Goal: Use online tool/utility: Utilize a website feature to perform a specific function

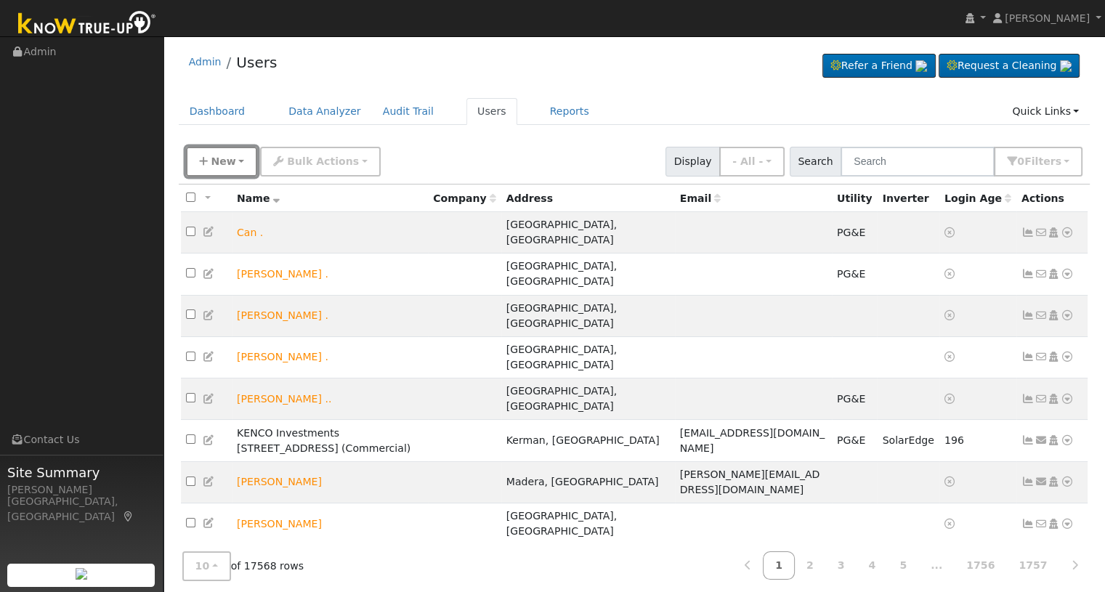
click at [221, 167] on span "New" at bounding box center [223, 161] width 25 height 12
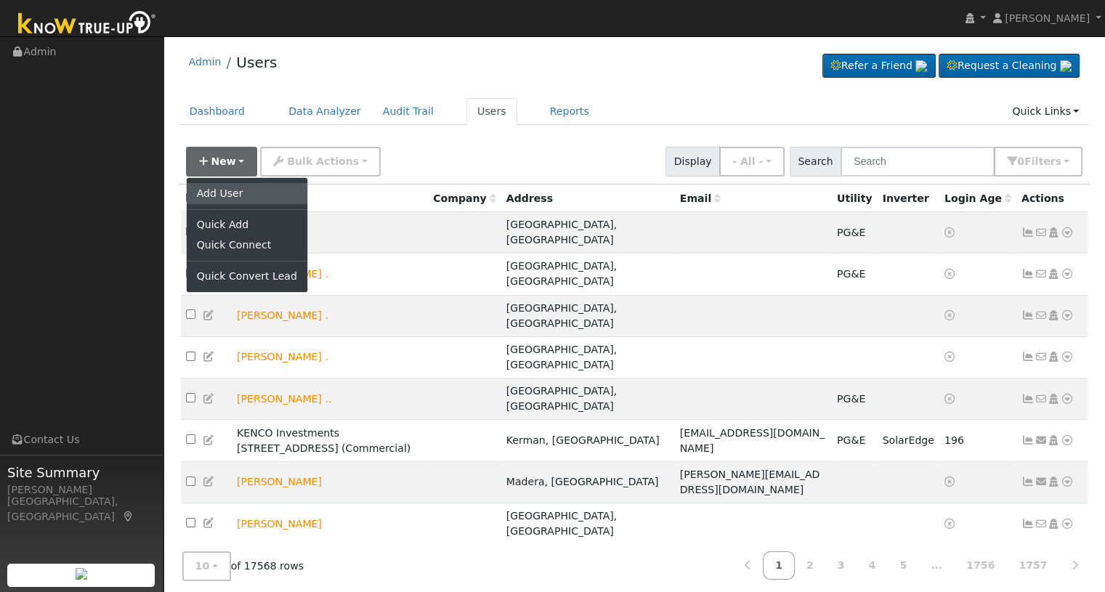
click at [230, 188] on link "Add User" at bounding box center [247, 193] width 121 height 20
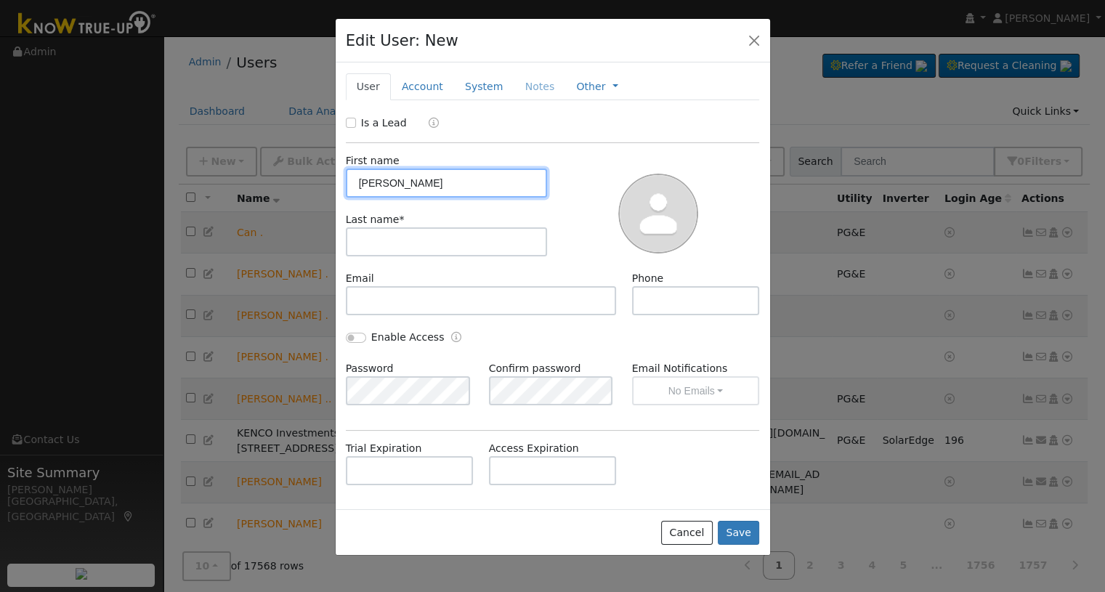
type input "[PERSON_NAME]"
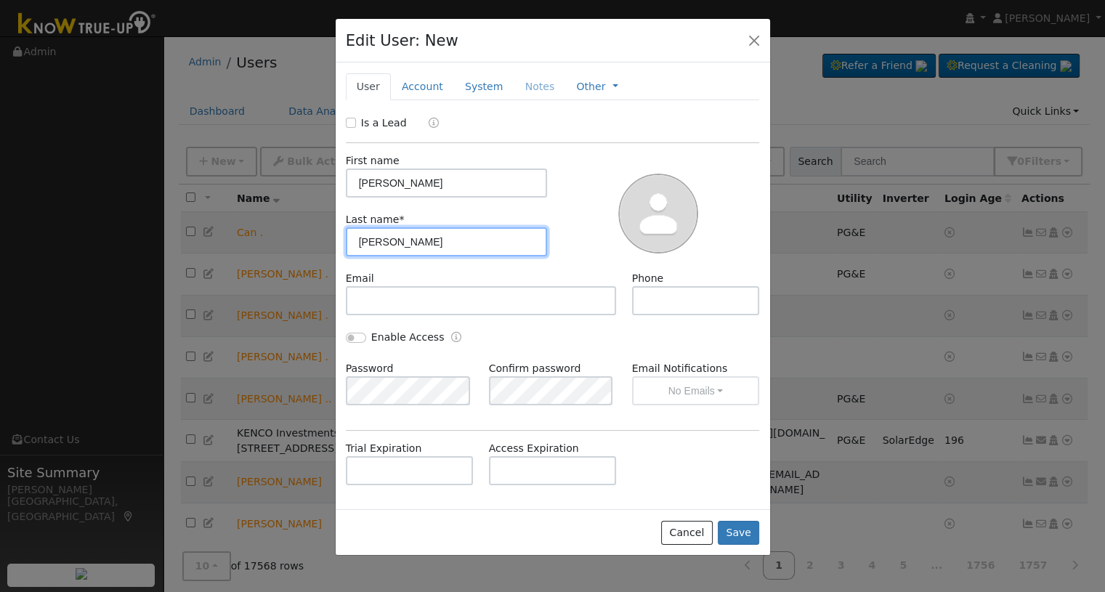
type input "[PERSON_NAME]"
click at [391, 121] on label "Is a Lead" at bounding box center [384, 123] width 46 height 15
click at [356, 121] on input "Is a Lead" at bounding box center [351, 123] width 10 height 10
checkbox input "true"
click at [432, 92] on link "Account" at bounding box center [422, 86] width 63 height 27
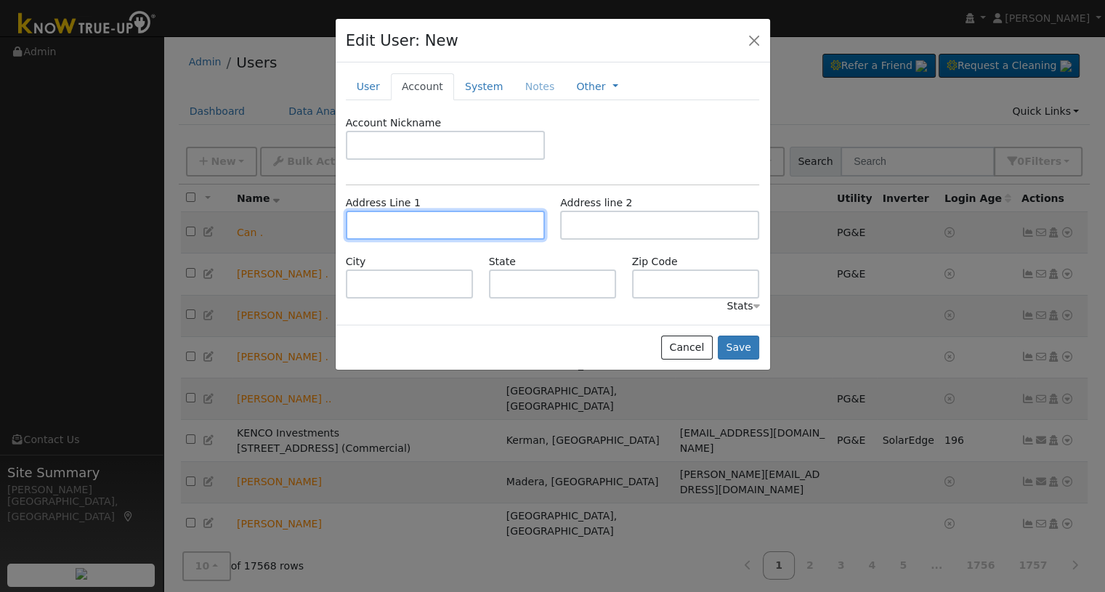
click at [392, 223] on input "text" at bounding box center [445, 225] width 199 height 29
paste input "[STREET_ADDRESS]"
type input "[STREET_ADDRESS]"
type input "Visalia"
type input "CA"
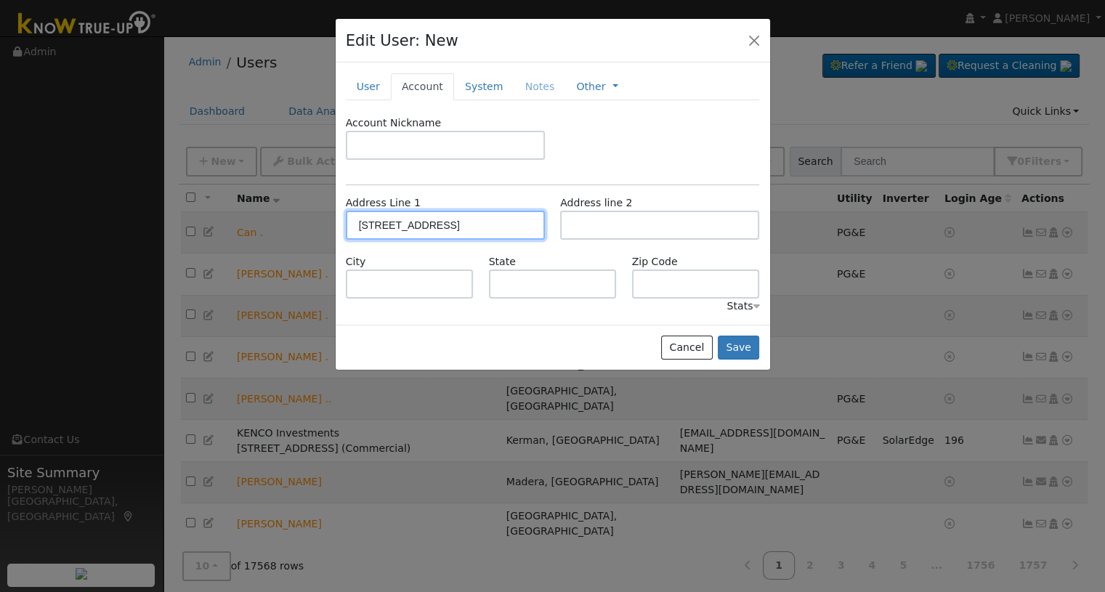
type input "93291"
click at [743, 343] on button "Save" at bounding box center [739, 348] width 42 height 25
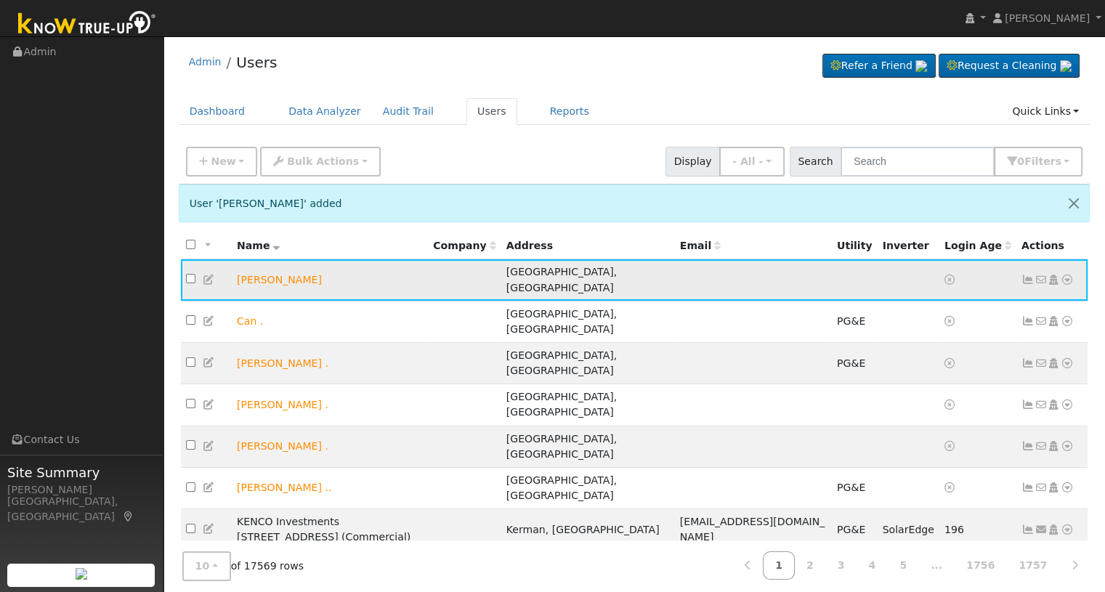
click at [1067, 275] on icon at bounding box center [1067, 280] width 13 height 10
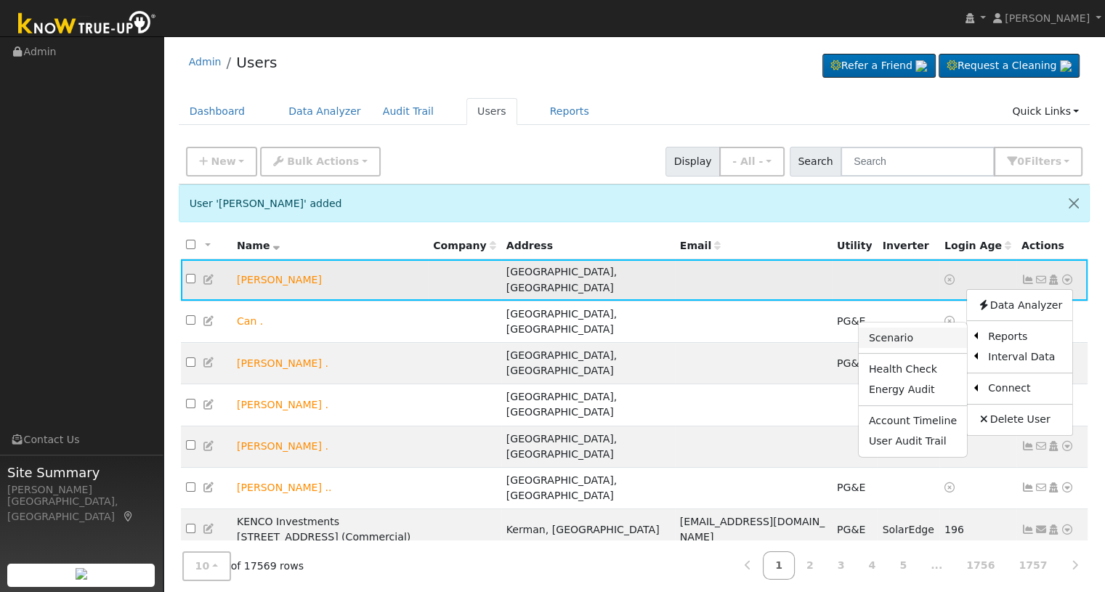
click at [924, 337] on link "Scenario" at bounding box center [913, 338] width 108 height 20
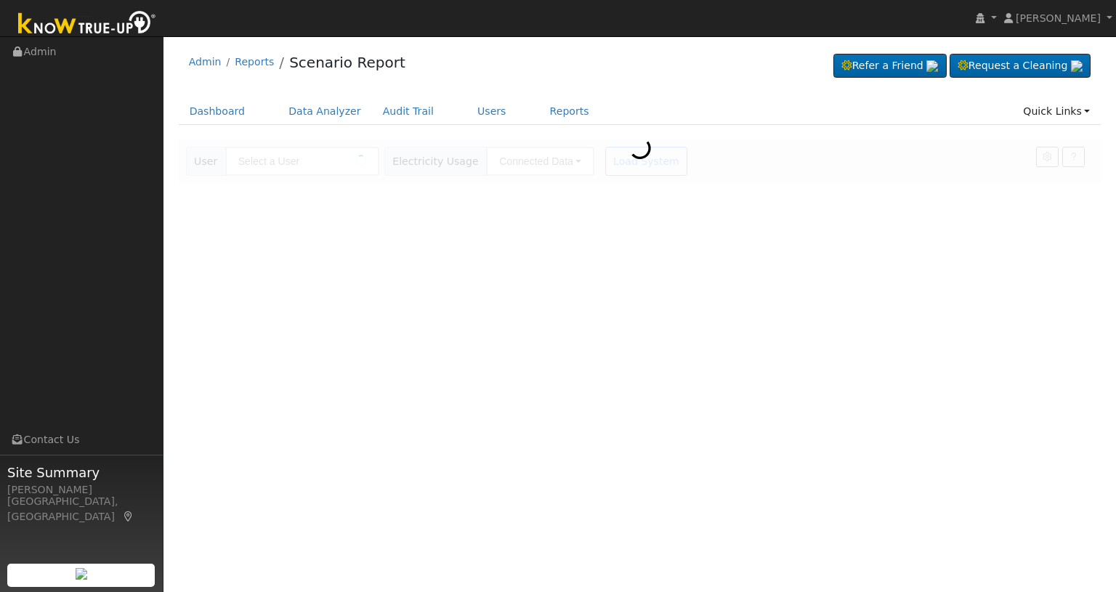
type input "[PERSON_NAME]"
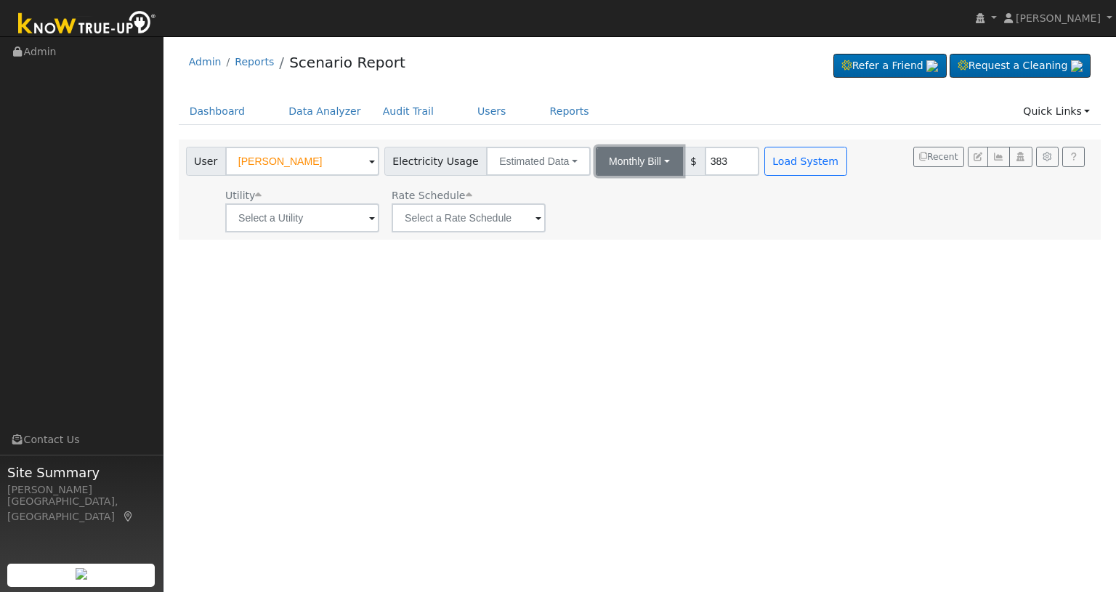
click at [656, 168] on button "Monthly Bill" at bounding box center [639, 161] width 87 height 29
click at [620, 197] on link "Annual Consumption" at bounding box center [620, 193] width 127 height 20
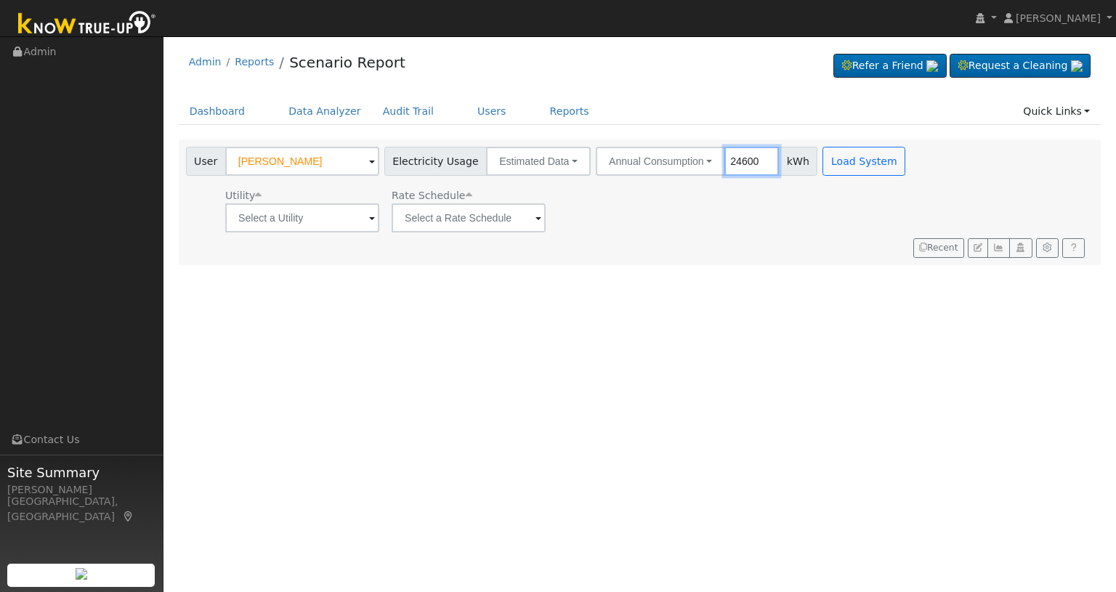
type input "24600"
click at [330, 209] on input "text" at bounding box center [302, 217] width 154 height 29
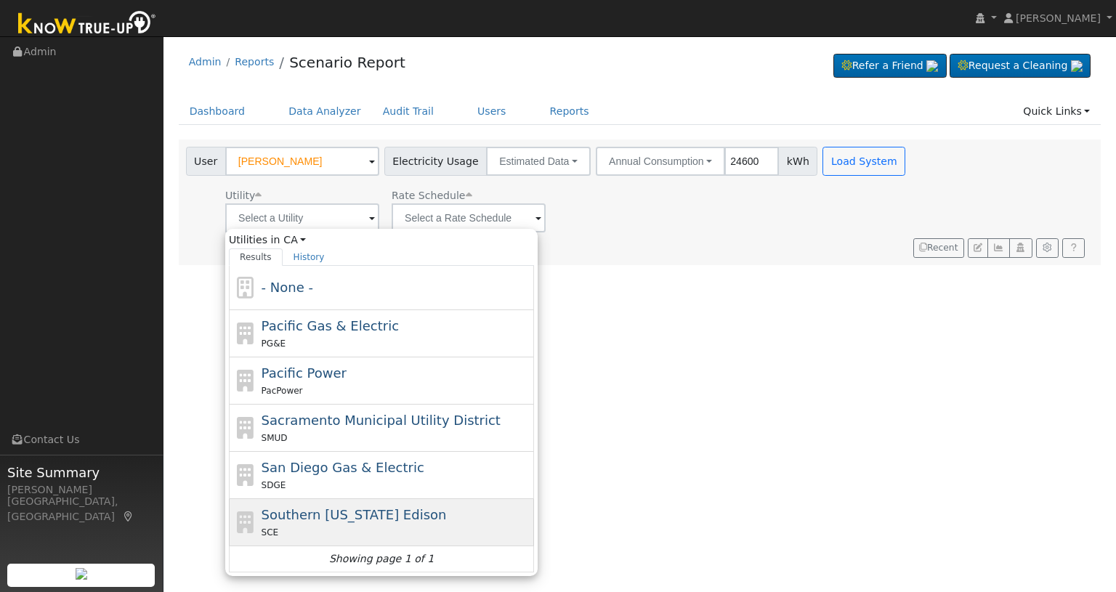
click at [343, 510] on span "Southern California Edison" at bounding box center [354, 514] width 185 height 15
type input "Southern California Edison"
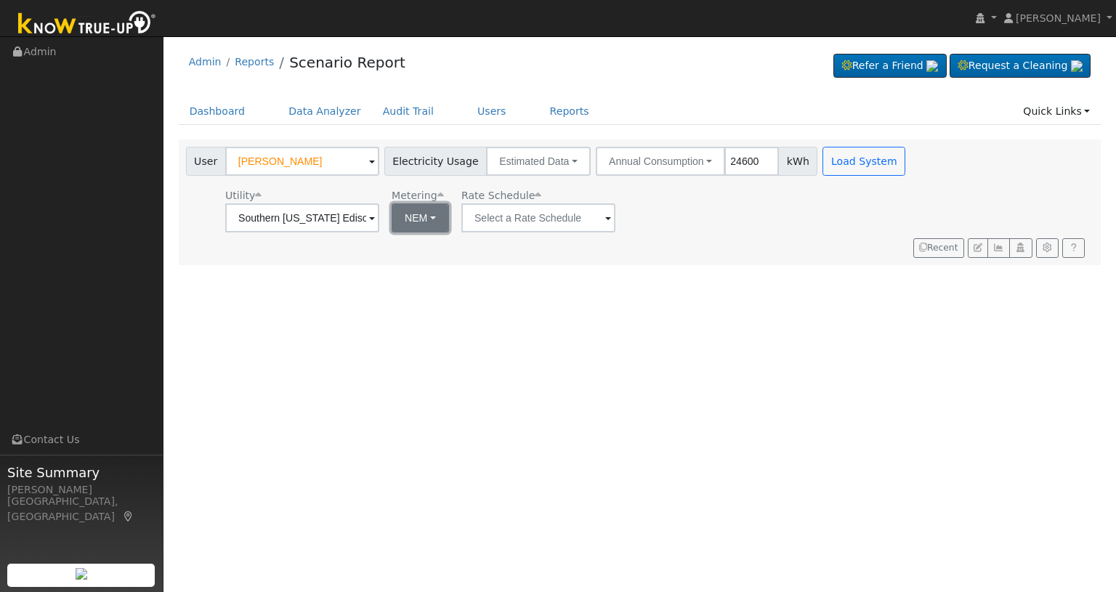
click at [428, 220] on button "NEM" at bounding box center [420, 217] width 57 height 29
click at [429, 220] on button "NEM" at bounding box center [420, 217] width 57 height 29
click at [430, 220] on button "NEM" at bounding box center [420, 217] width 57 height 29
click at [379, 220] on input "text" at bounding box center [302, 217] width 154 height 29
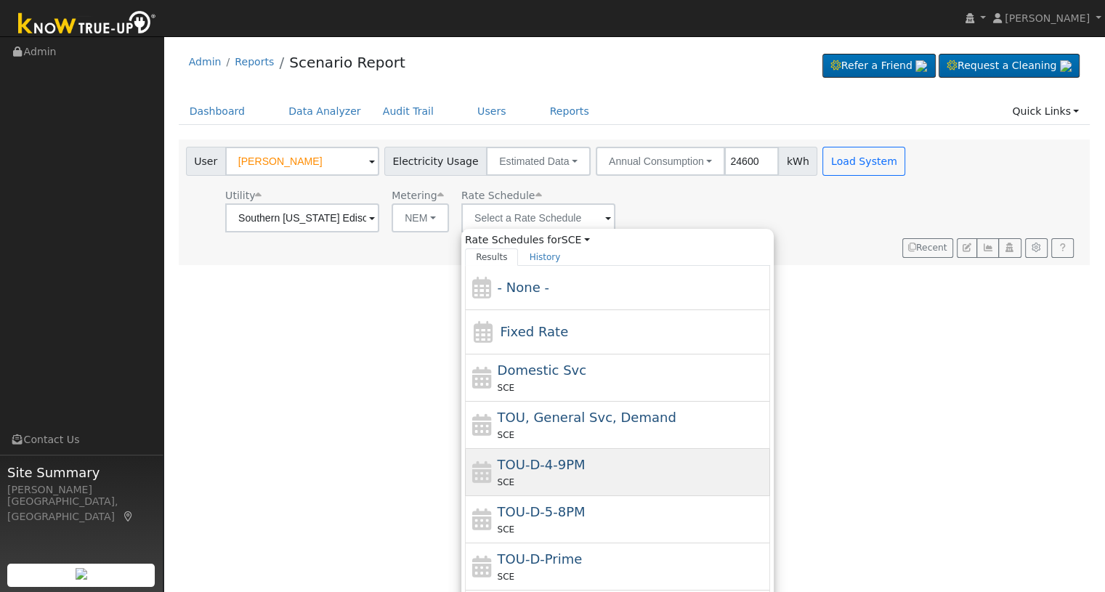
click at [562, 458] on span "TOU-D-4-9PM" at bounding box center [542, 464] width 88 height 15
type input "TOU-D-4-9PM"
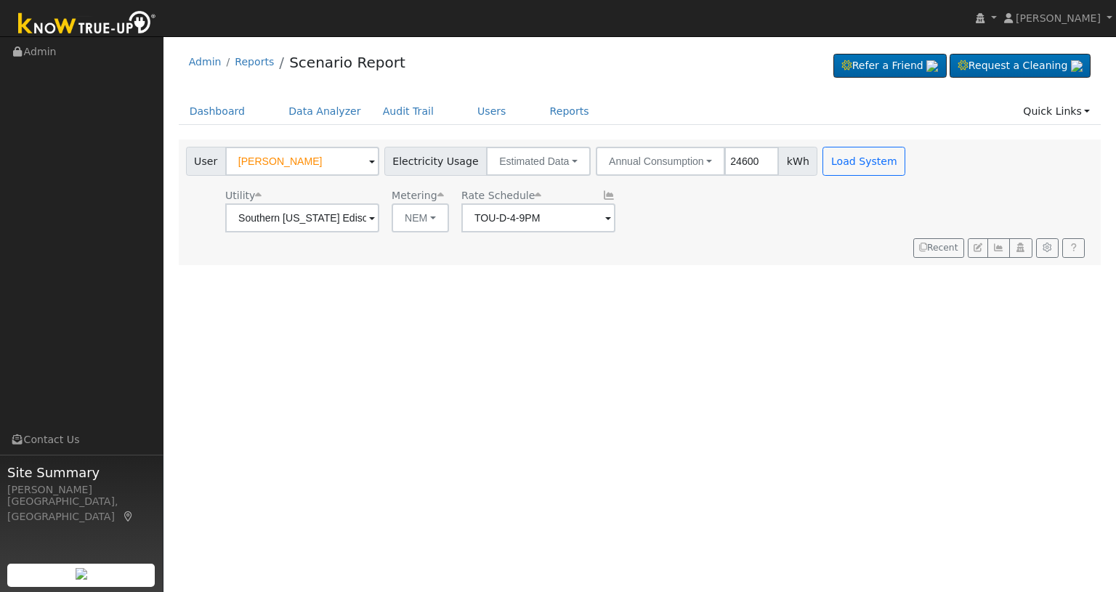
drag, startPoint x: 732, startPoint y: 376, endPoint x: 825, endPoint y: 274, distance: 137.3
click at [733, 376] on div "User Profile First name Last name Email Email Notifications No Emails No Emails…" at bounding box center [639, 314] width 953 height 556
click at [837, 156] on button "Load System" at bounding box center [864, 161] width 83 height 29
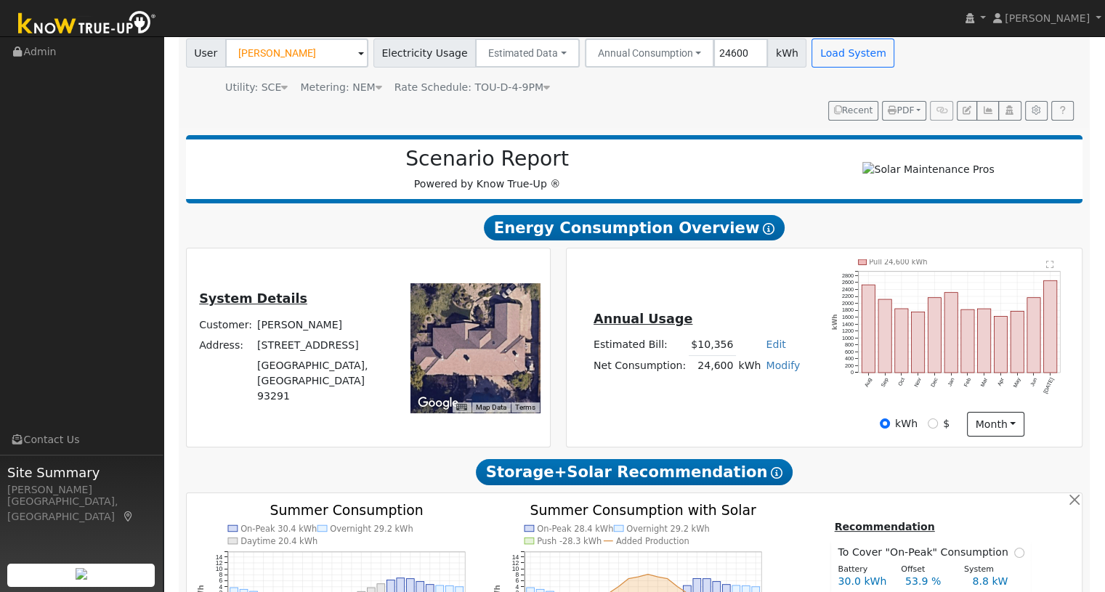
scroll to position [193, 0]
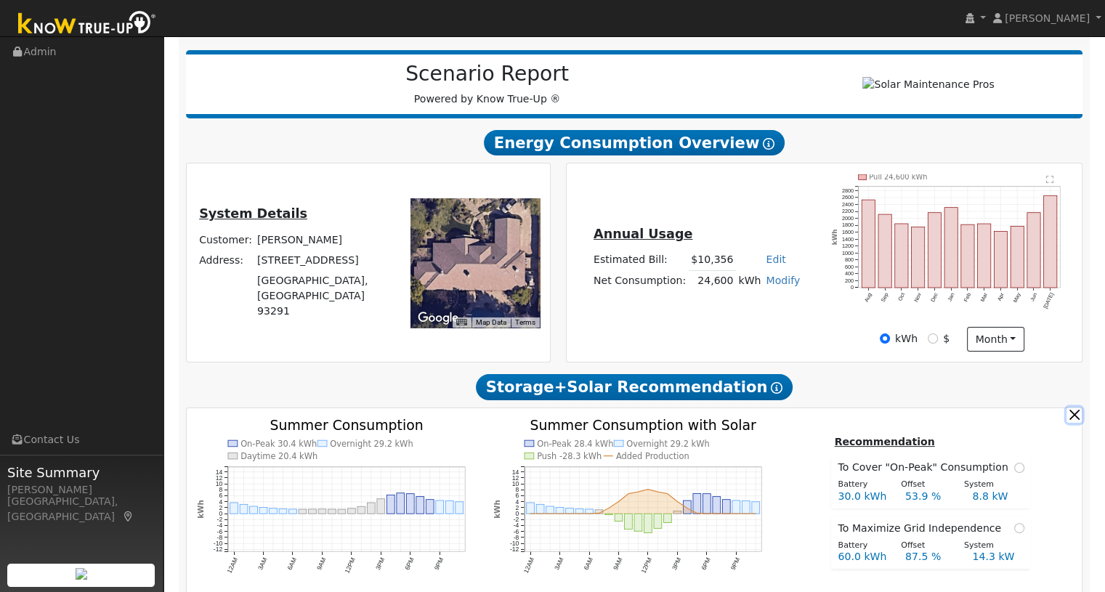
click at [1067, 421] on button "button" at bounding box center [1074, 415] width 15 height 15
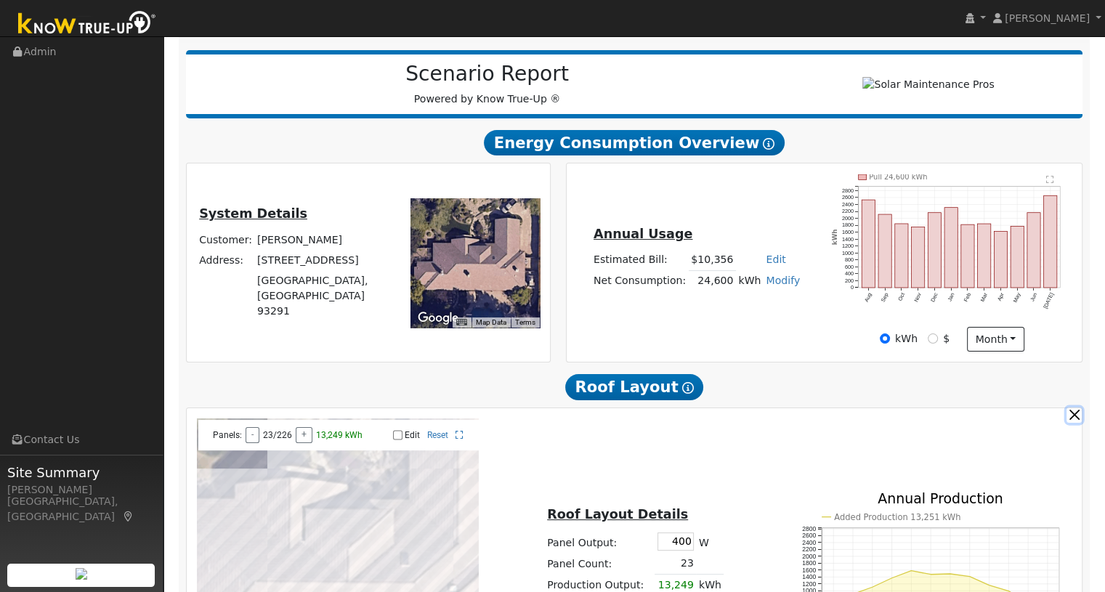
click at [1070, 421] on button "button" at bounding box center [1074, 415] width 15 height 15
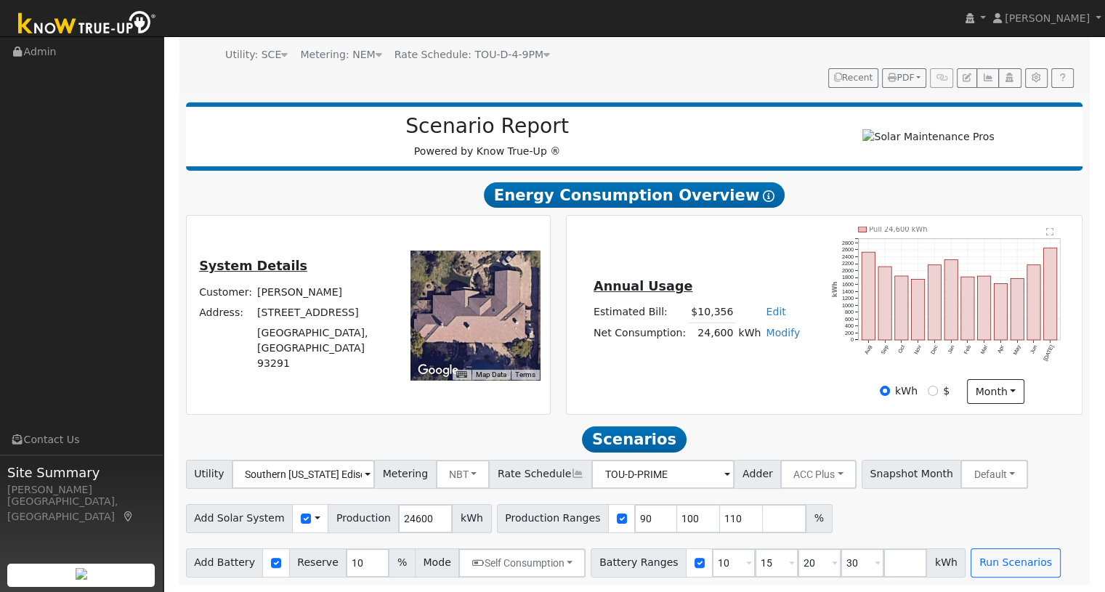
scroll to position [146, 0]
drag, startPoint x: 624, startPoint y: 516, endPoint x: 590, endPoint y: 516, distance: 34.2
click at [590, 516] on div "Production Ranges 90 100 110 %" at bounding box center [665, 518] width 336 height 29
type input "100"
type input "110"
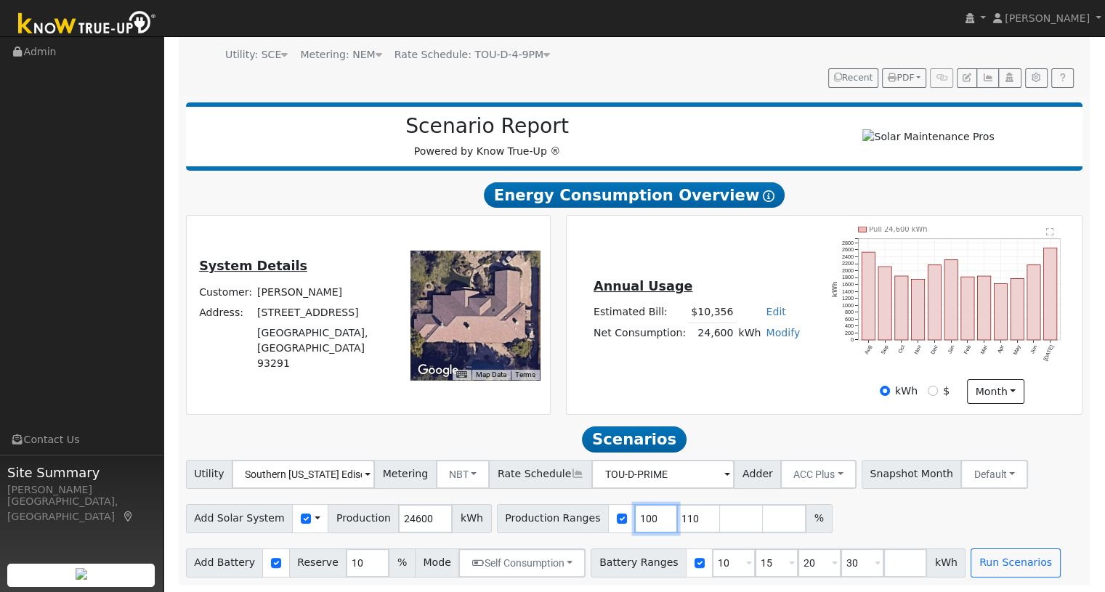
type input "100"
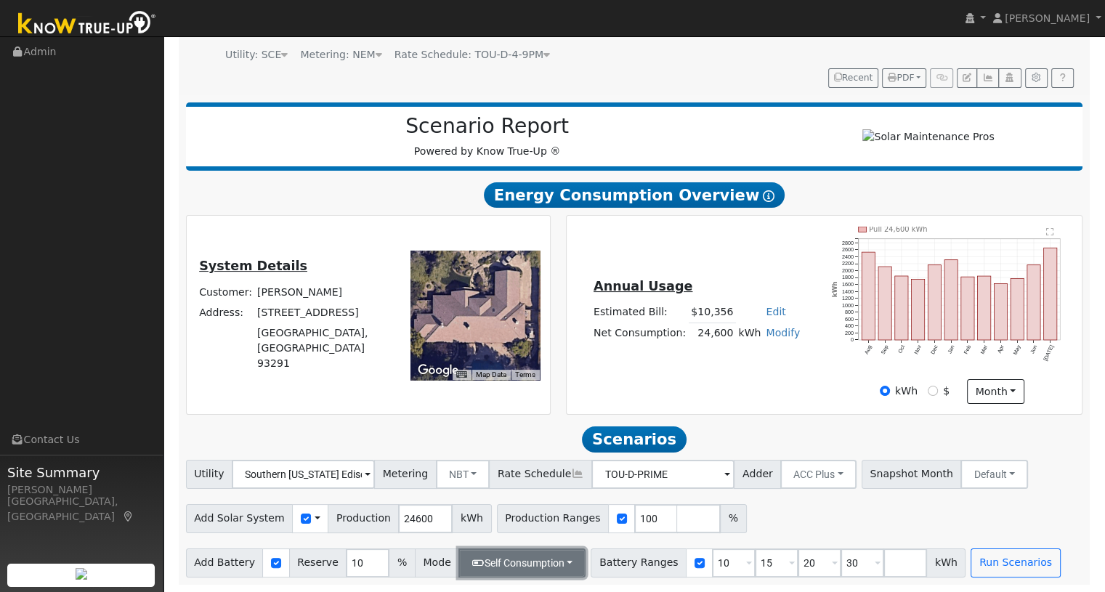
click at [528, 570] on button "Self Consumption" at bounding box center [521, 563] width 127 height 29
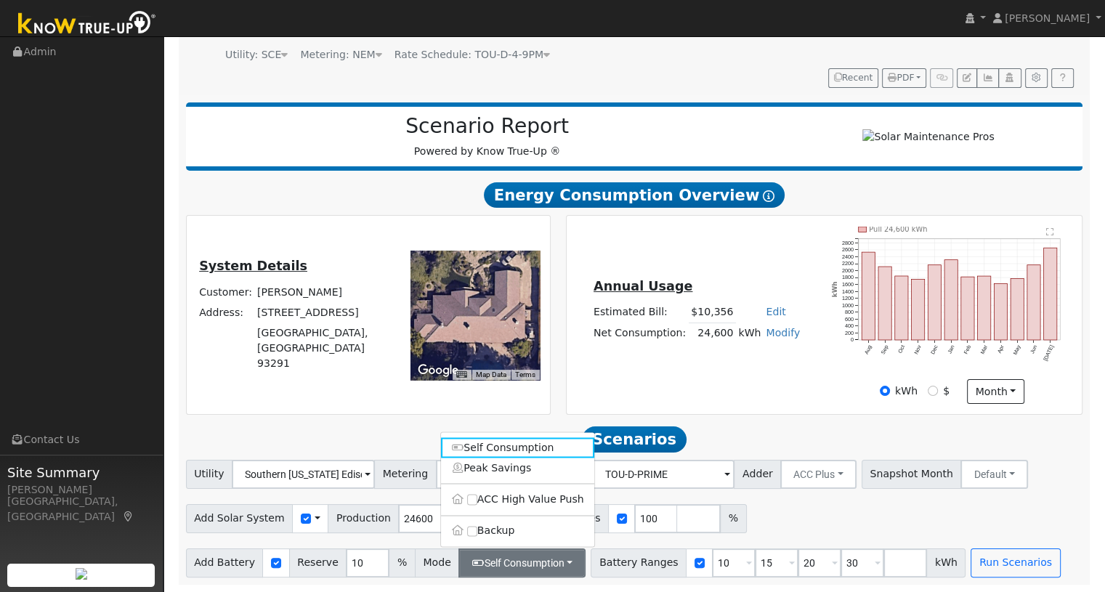
click at [505, 538] on label "Backup" at bounding box center [517, 531] width 153 height 20
click at [477, 536] on input "Backup" at bounding box center [472, 531] width 10 height 10
type input "20"
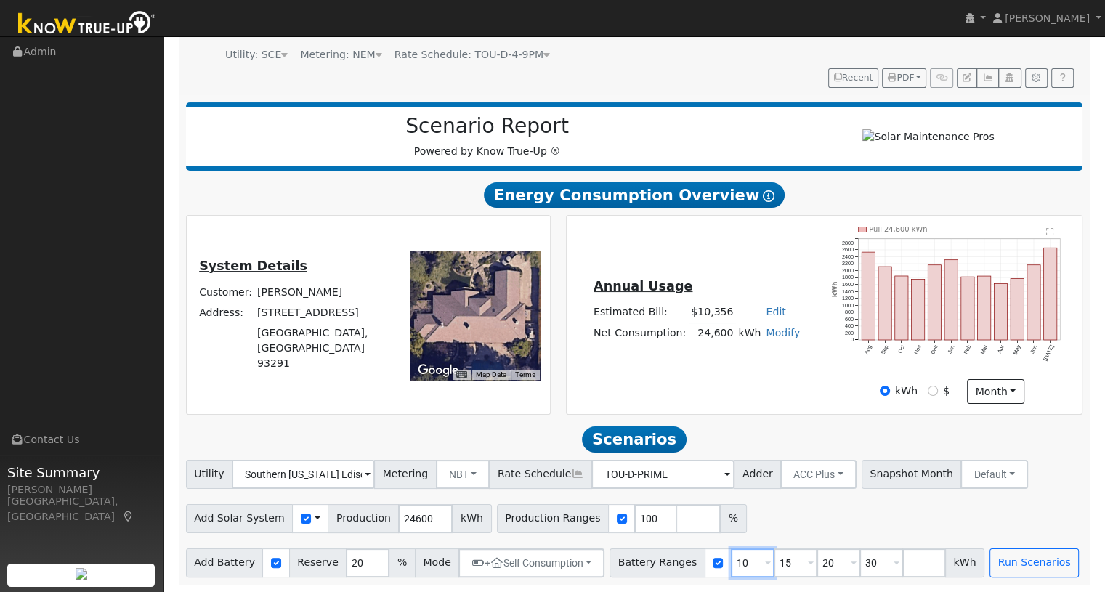
drag, startPoint x: 723, startPoint y: 563, endPoint x: 705, endPoint y: 559, distance: 18.7
click at [731, 559] on input "10" at bounding box center [753, 563] width 44 height 29
type input "15"
type input "20"
type input "30"
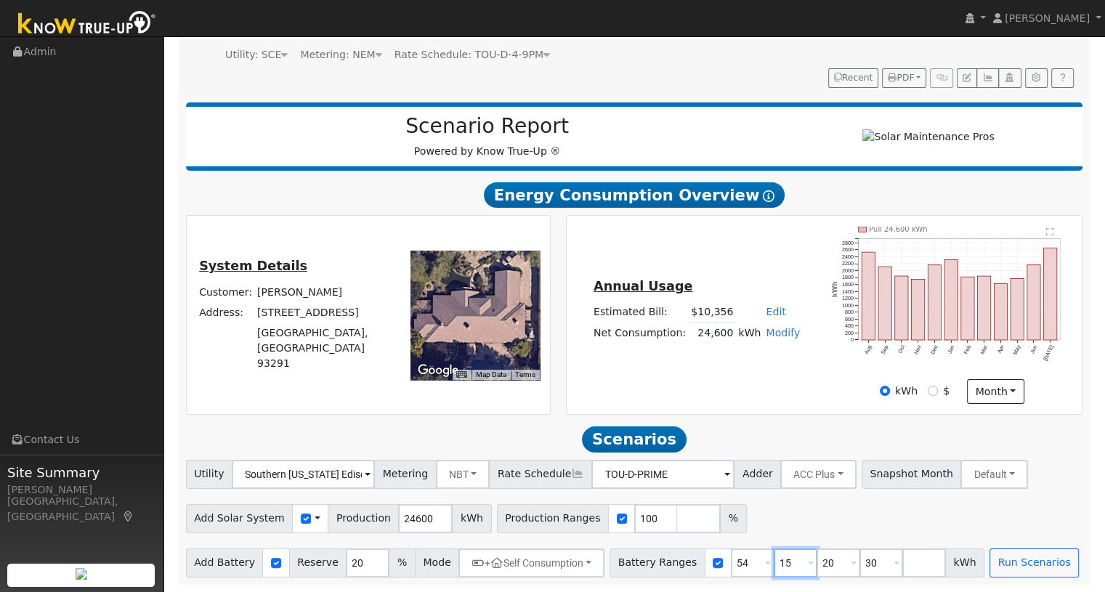
type input "54"
click at [774, 573] on input "20" at bounding box center [796, 563] width 44 height 29
drag, startPoint x: 728, startPoint y: 560, endPoint x: 696, endPoint y: 556, distance: 32.3
click at [696, 556] on div "Battery Ranges 15 Overrides Reserve % Mode None None Self Consumption Peak Savi…" at bounding box center [797, 563] width 375 height 29
type input "20"
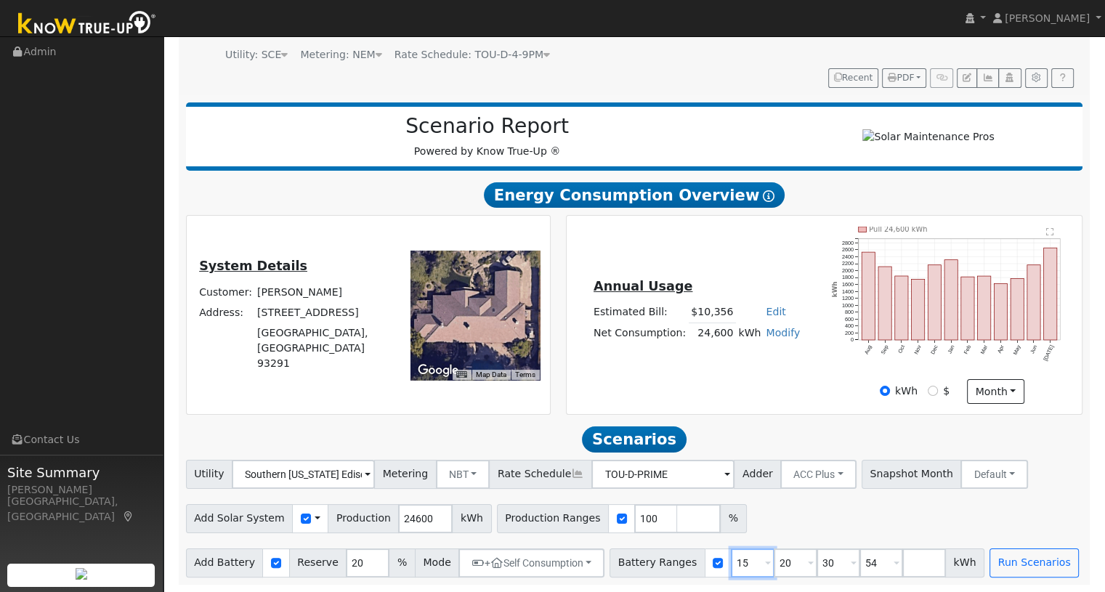
type input "30"
type input "54"
type input "20"
type input "54"
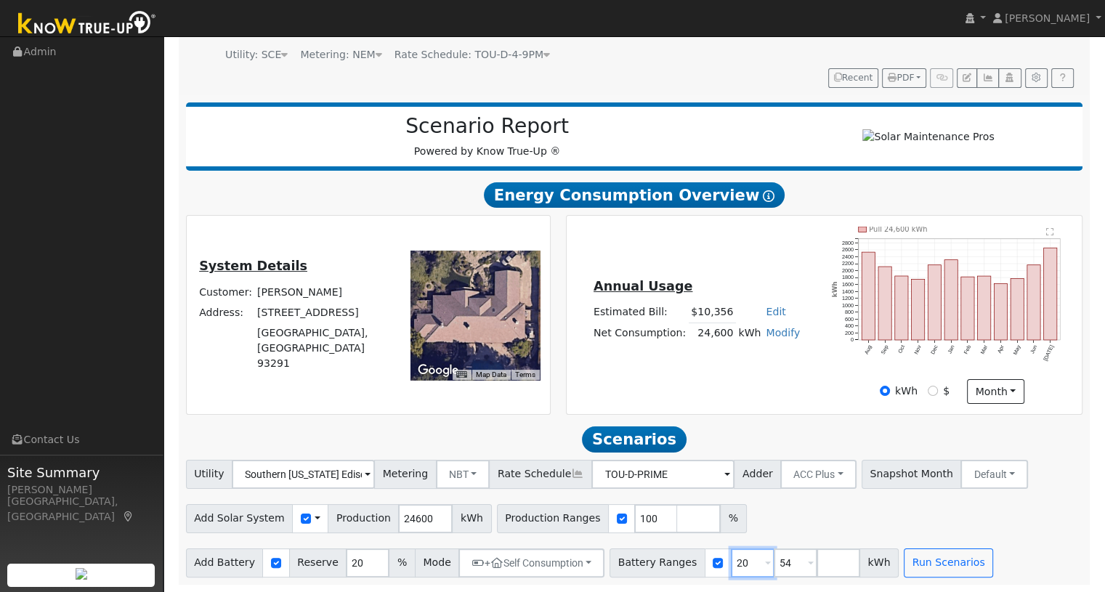
type input "54"
click at [816, 517] on div "Add Solar System Use CSV Data Production 24600 kWh Production Ranges 100 %" at bounding box center [634, 516] width 902 height 34
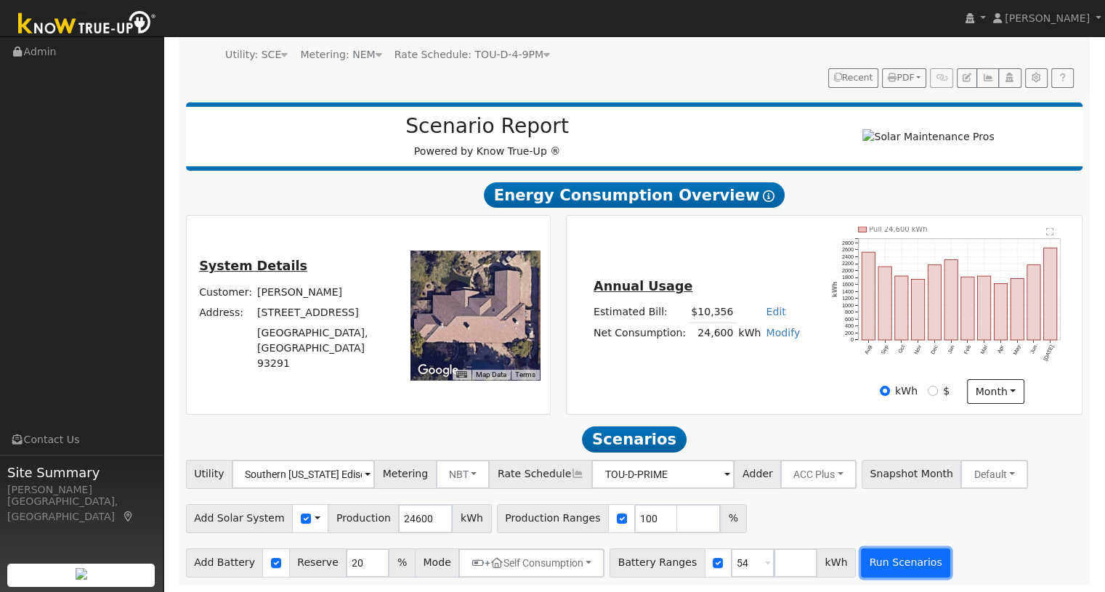
click at [861, 552] on button "Run Scenarios" at bounding box center [905, 563] width 89 height 29
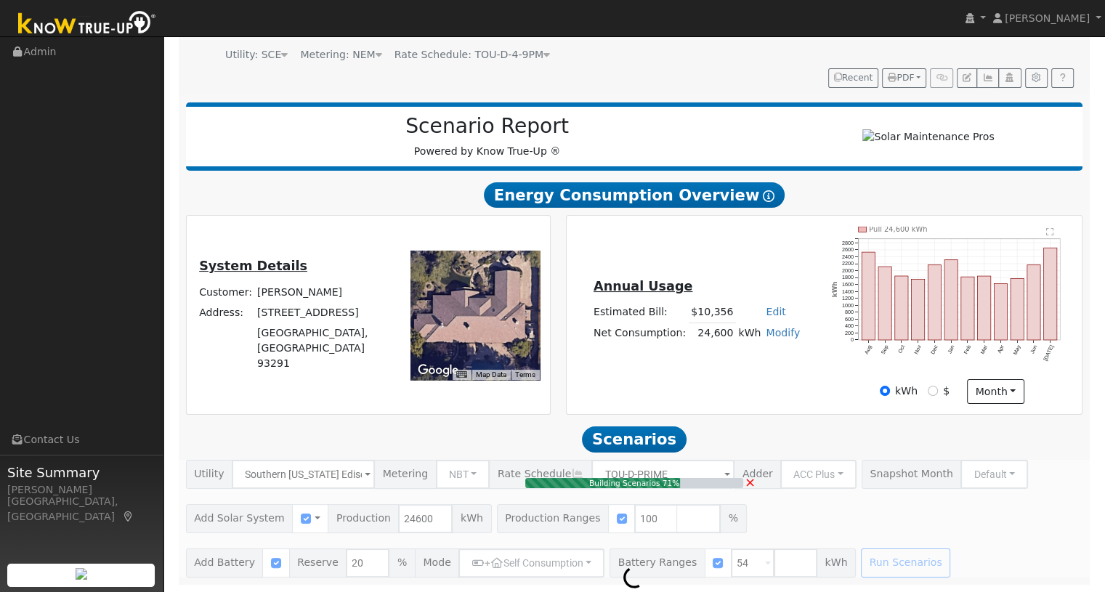
type input "16.4"
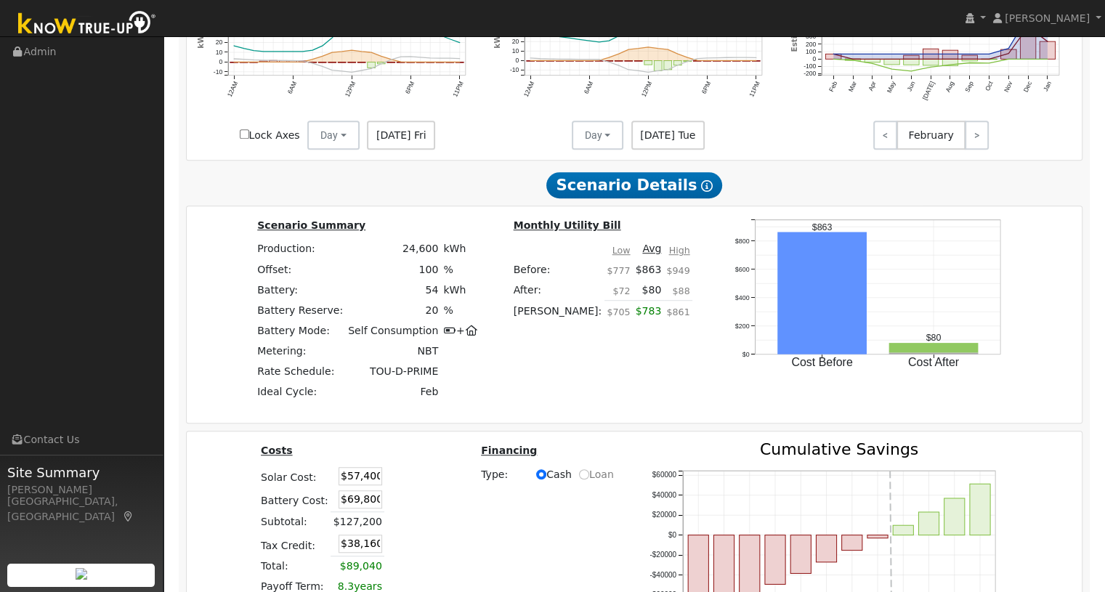
scroll to position [1011, 0]
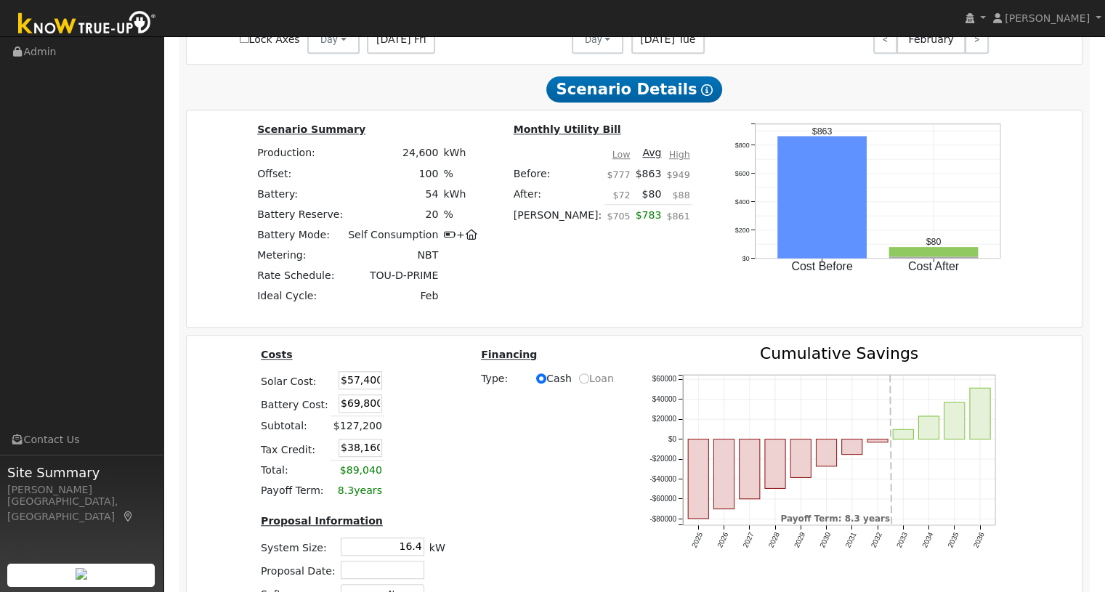
drag, startPoint x: 332, startPoint y: 383, endPoint x: 384, endPoint y: 397, distance: 54.1
click at [381, 392] on tr "Solar Cost: $57,400" at bounding box center [354, 379] width 190 height 23
type input "5"
type input "$57,400"
type input "$52,850"
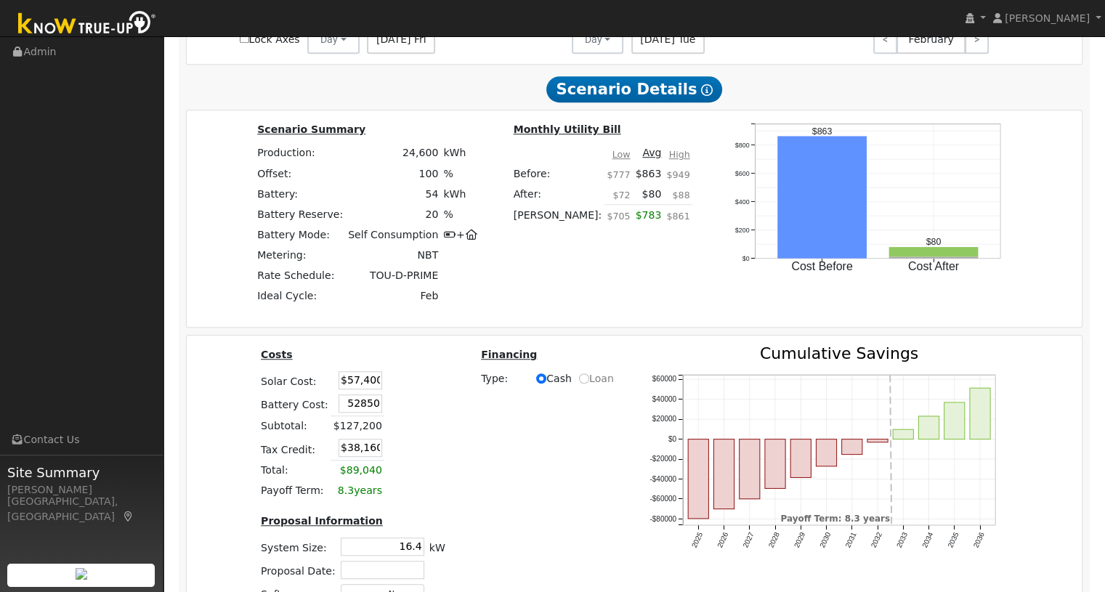
type input "$33,075"
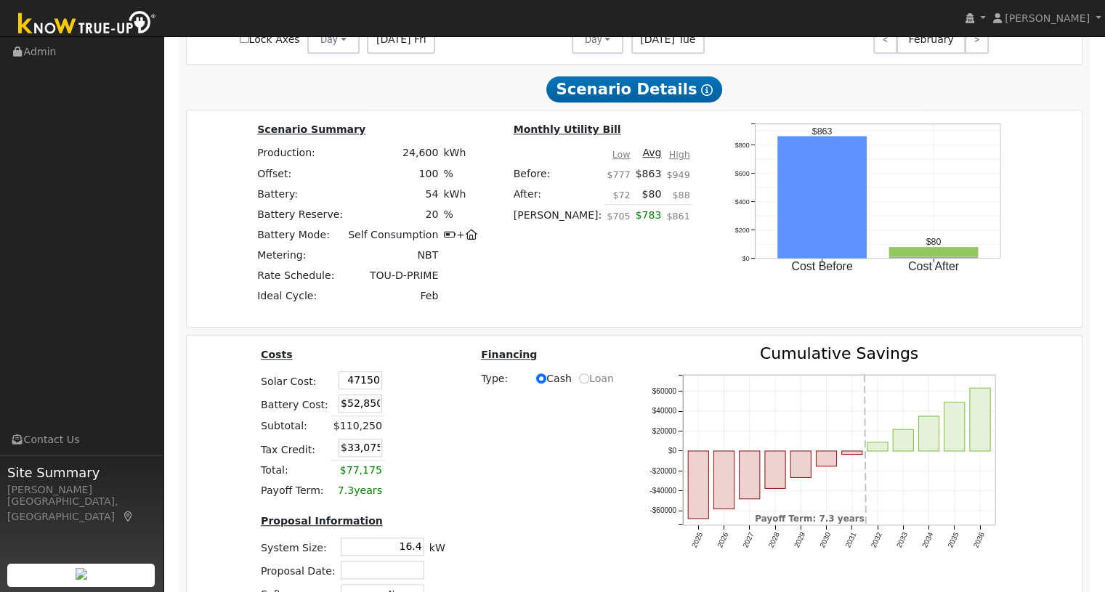
type input "$47,150"
type input "$30,000"
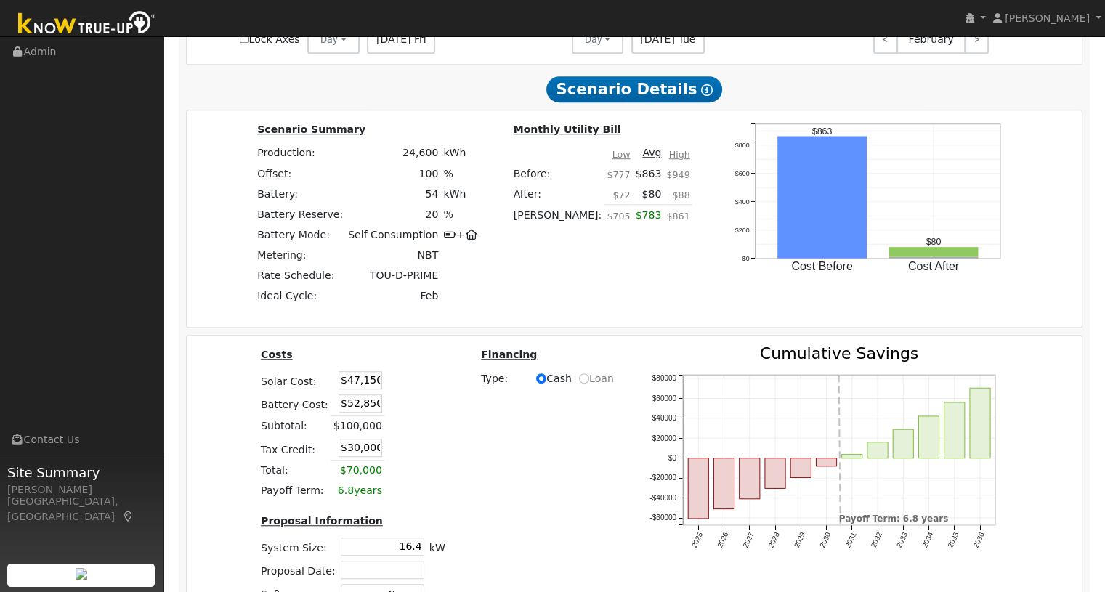
click at [442, 410] on table "Costs Solar Cost: $47,150 Battery Cost: $52,850 Subtotal: $100,000 Tax Credit: …" at bounding box center [354, 423] width 190 height 155
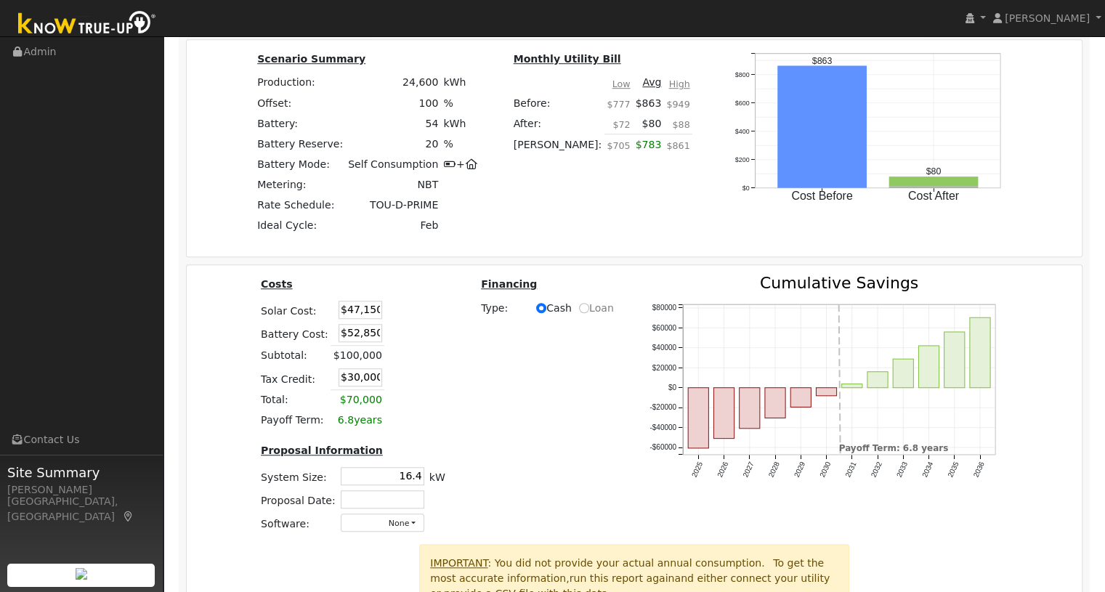
scroll to position [1109, 0]
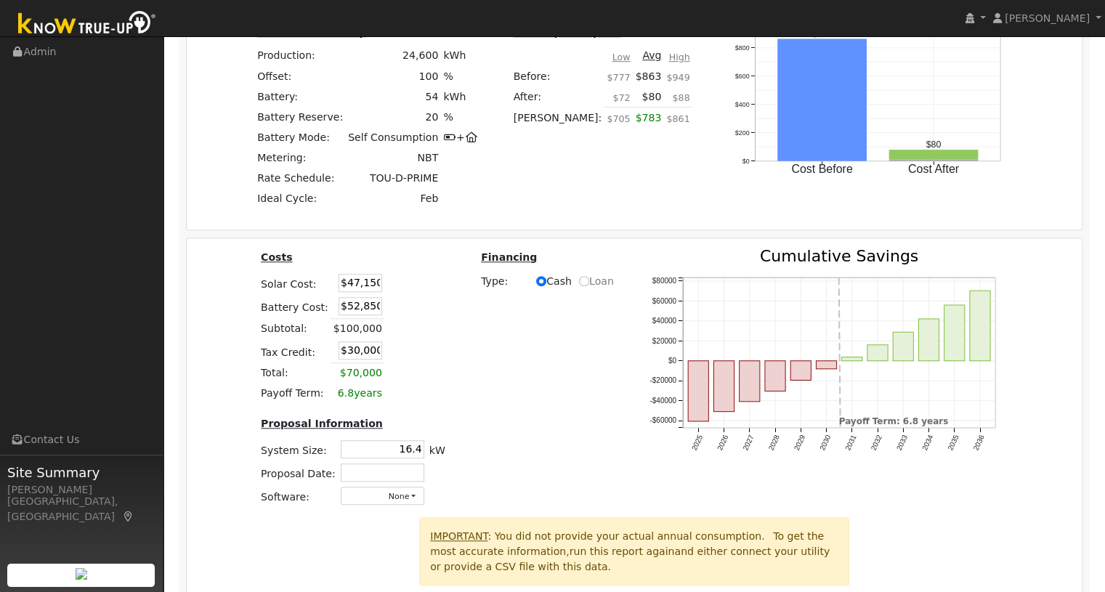
drag, startPoint x: 377, startPoint y: 456, endPoint x: 497, endPoint y: 448, distance: 120.2
click at [496, 448] on div "Costs Solar Cost: $47,150 Battery Cost: $52,850 Subtotal: $100,000 Tax Credit: …" at bounding box center [635, 383] width 906 height 269
type input "21.1"
click at [499, 376] on div "Costs Solar Cost: $47,150 Battery Cost: $52,850 Subtotal: $100,000 Tax Credit: …" at bounding box center [635, 383] width 906 height 269
click at [373, 478] on input "text" at bounding box center [383, 473] width 84 height 18
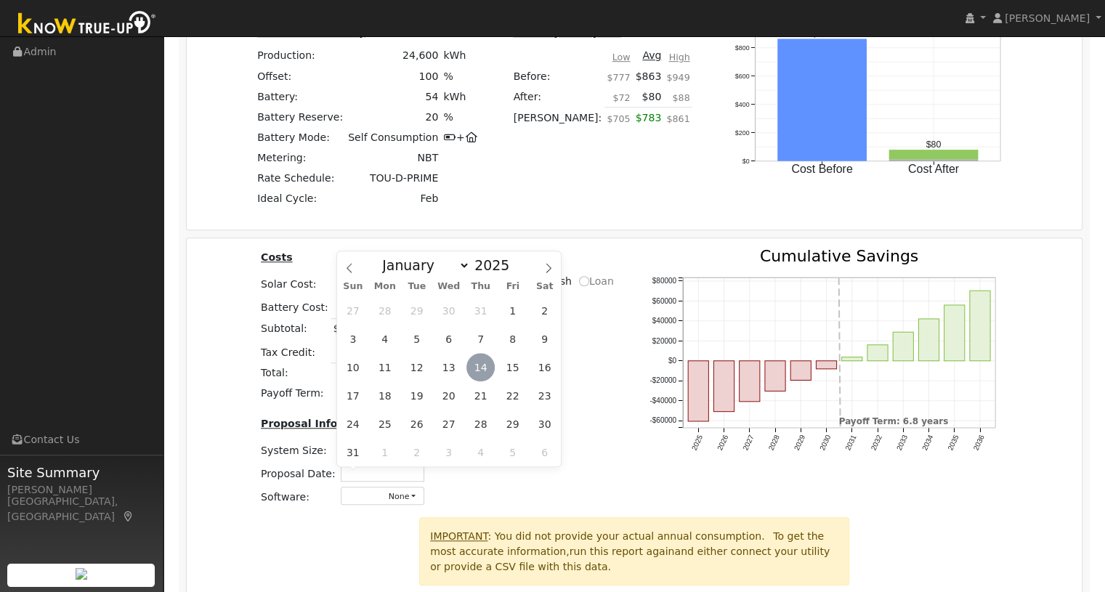
click at [474, 374] on span "14" at bounding box center [480, 367] width 28 height 28
type input "[DATE]"
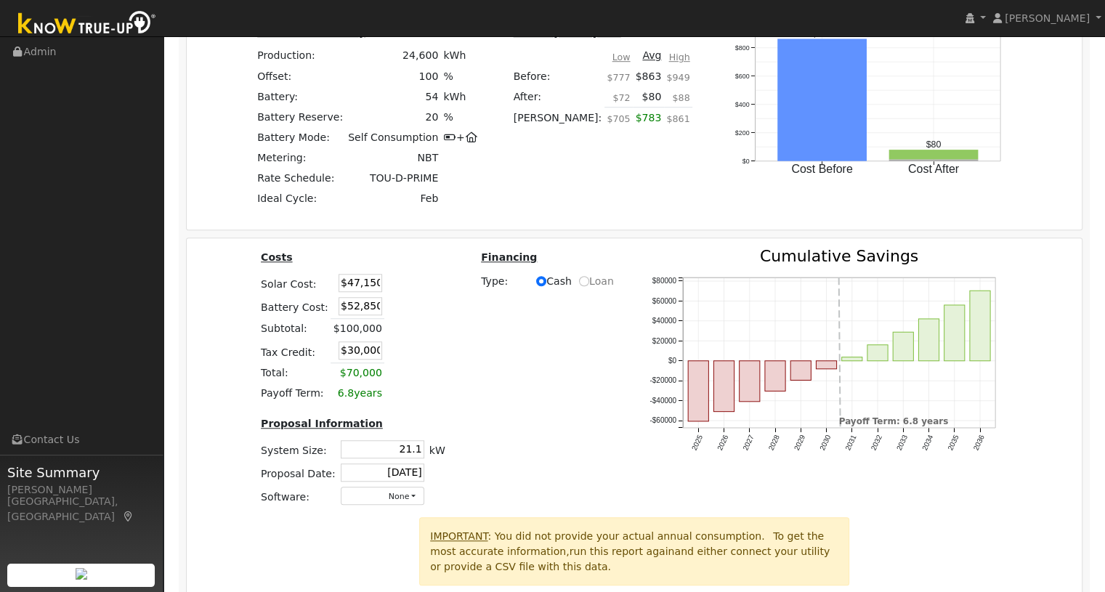
click at [501, 400] on div "Costs Solar Cost: $47,150 Battery Cost: $52,850 Subtotal: $100,000 Tax Credit: …" at bounding box center [635, 383] width 906 height 269
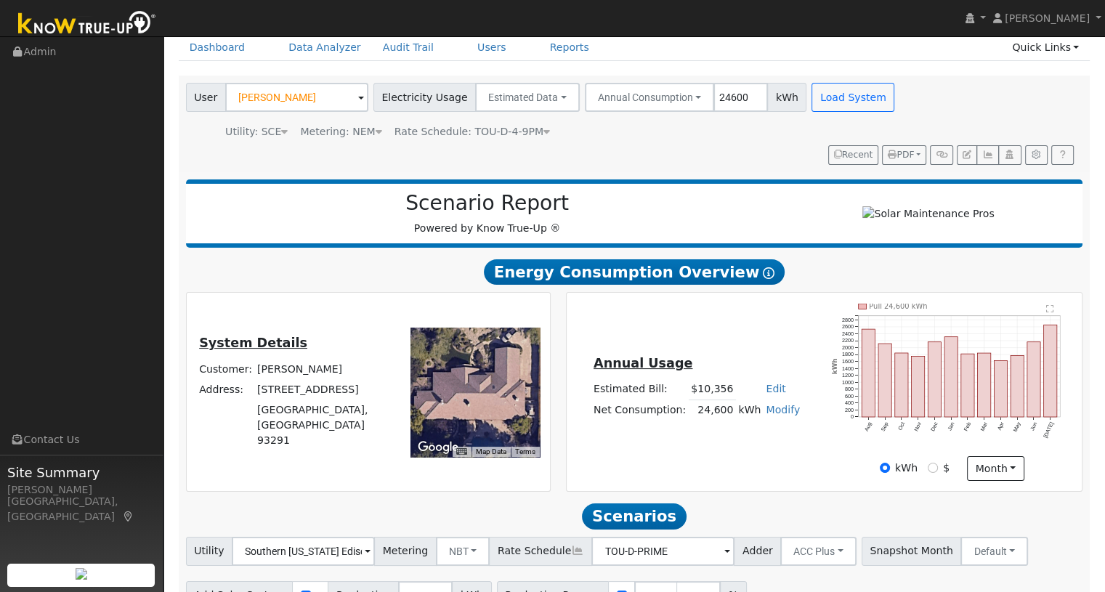
scroll to position [44, 0]
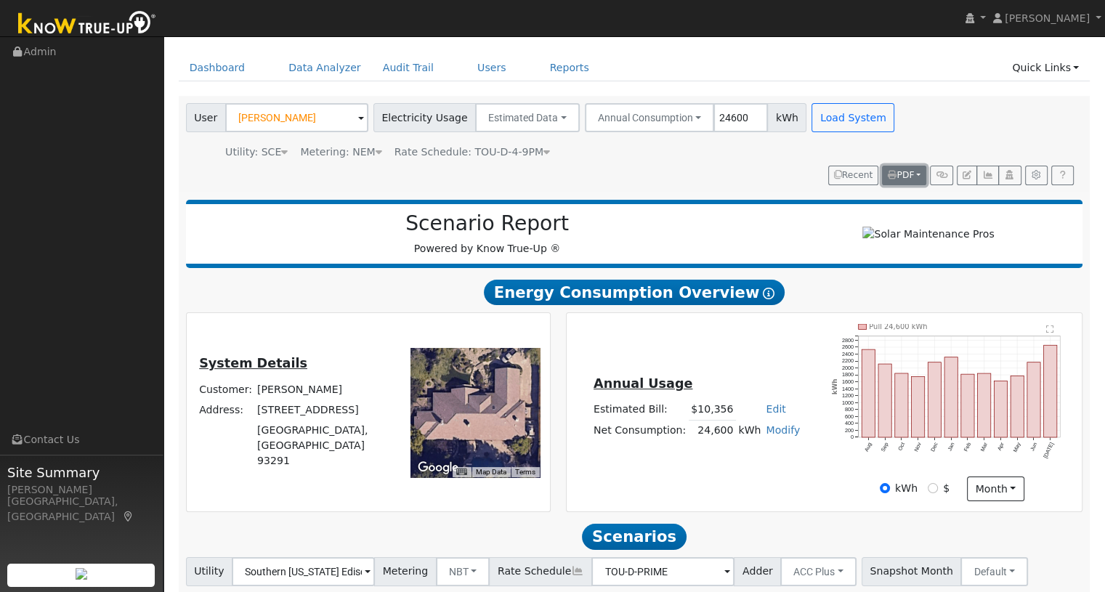
click at [906, 174] on span "PDF" at bounding box center [901, 175] width 26 height 10
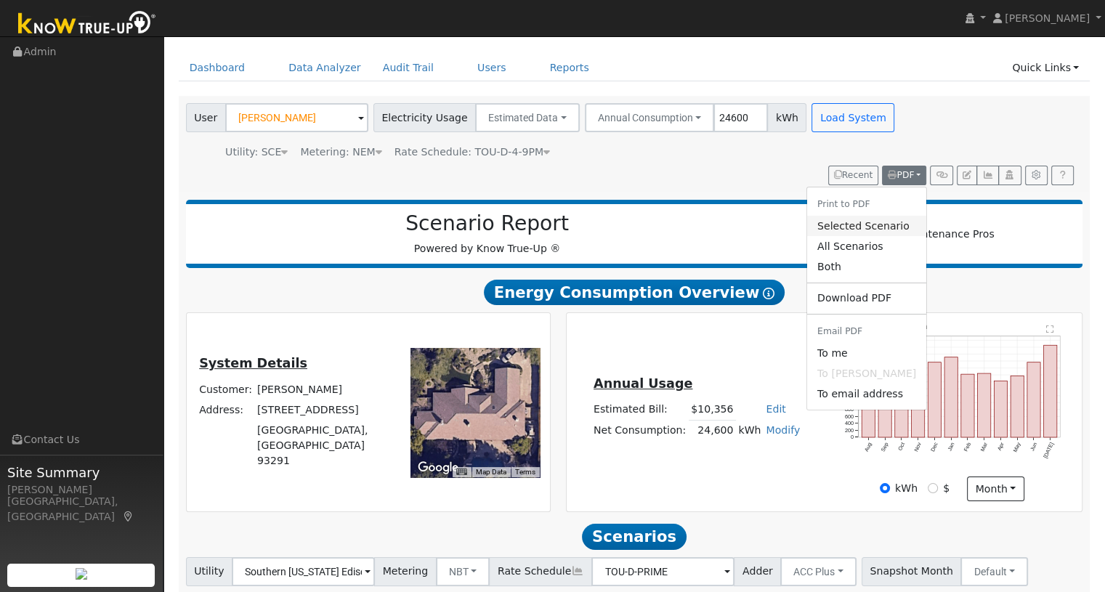
click at [889, 227] on link "Selected Scenario" at bounding box center [866, 226] width 119 height 20
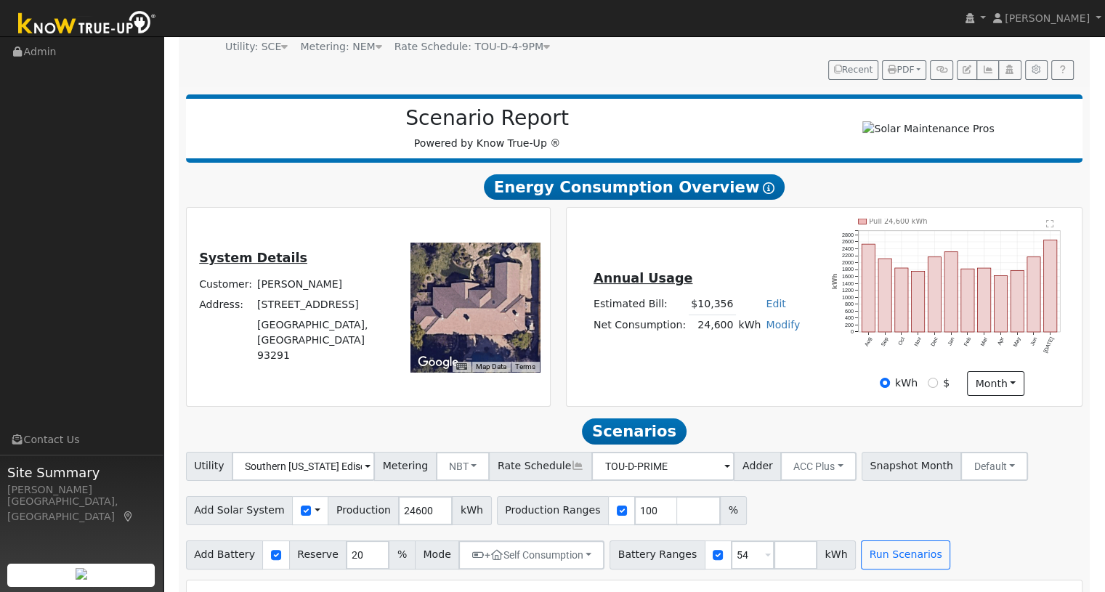
scroll to position [334, 0]
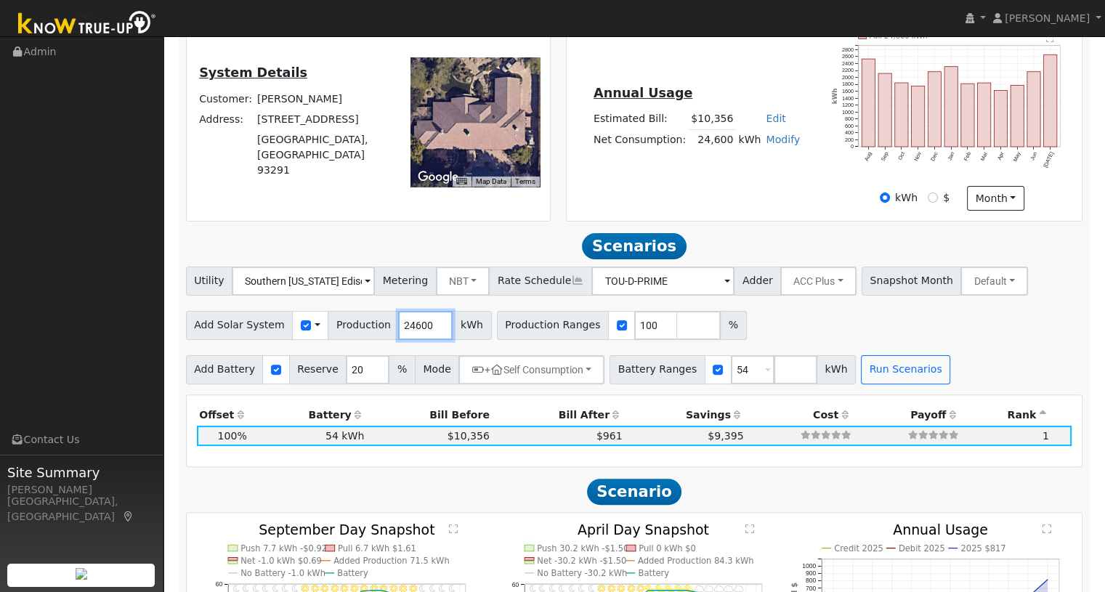
drag, startPoint x: 413, startPoint y: 328, endPoint x: 381, endPoint y: 328, distance: 32.7
click at [398, 328] on input "24600" at bounding box center [425, 325] width 54 height 29
type input "26037"
click at [861, 375] on button "Run Scenarios" at bounding box center [905, 369] width 89 height 29
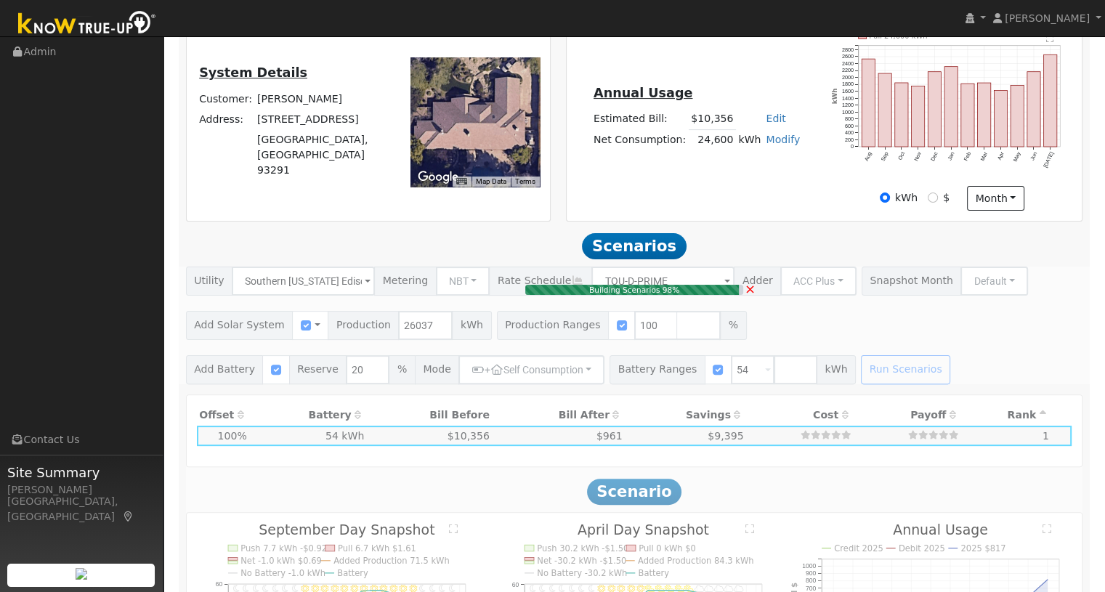
type input "17.4"
type input "$60,753"
type input "$69,800"
type input "$39,166"
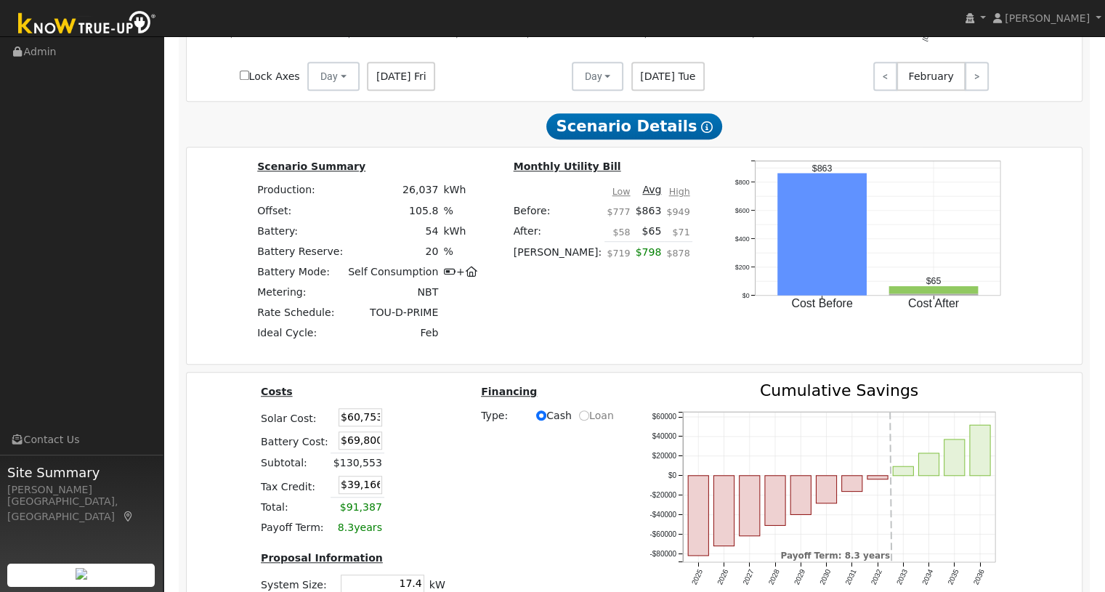
scroll to position [1011, 0]
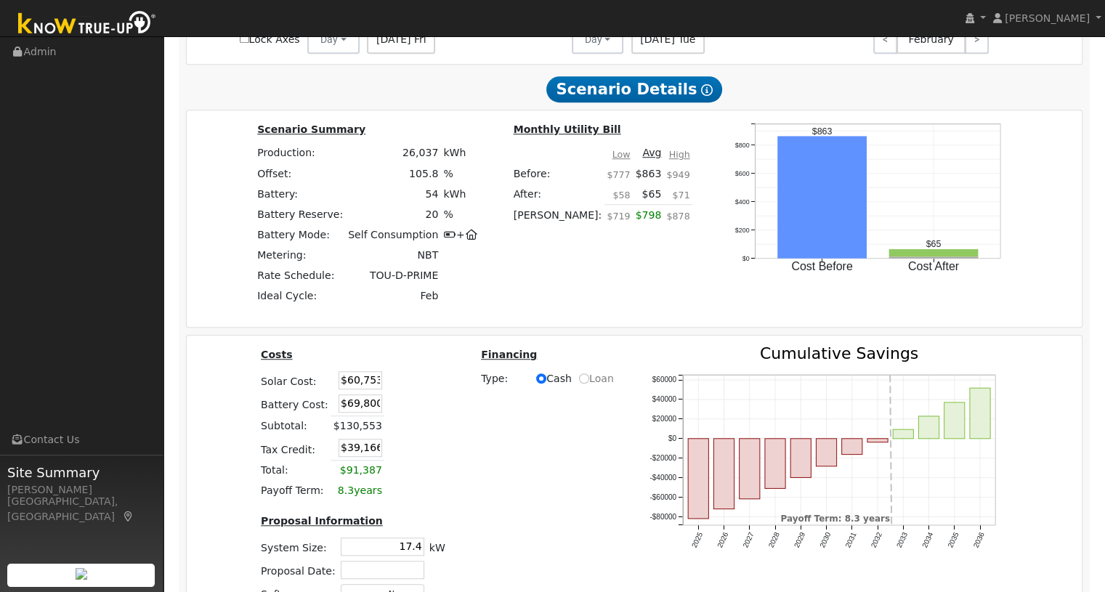
drag, startPoint x: 330, startPoint y: 386, endPoint x: 414, endPoint y: 386, distance: 84.3
click at [411, 386] on table "Costs Solar Cost: $60,753 Battery Cost: $69,800 Subtotal: $130,553 Tax Credit: …" at bounding box center [354, 423] width 190 height 155
type input "$52,850"
type input "$34,081"
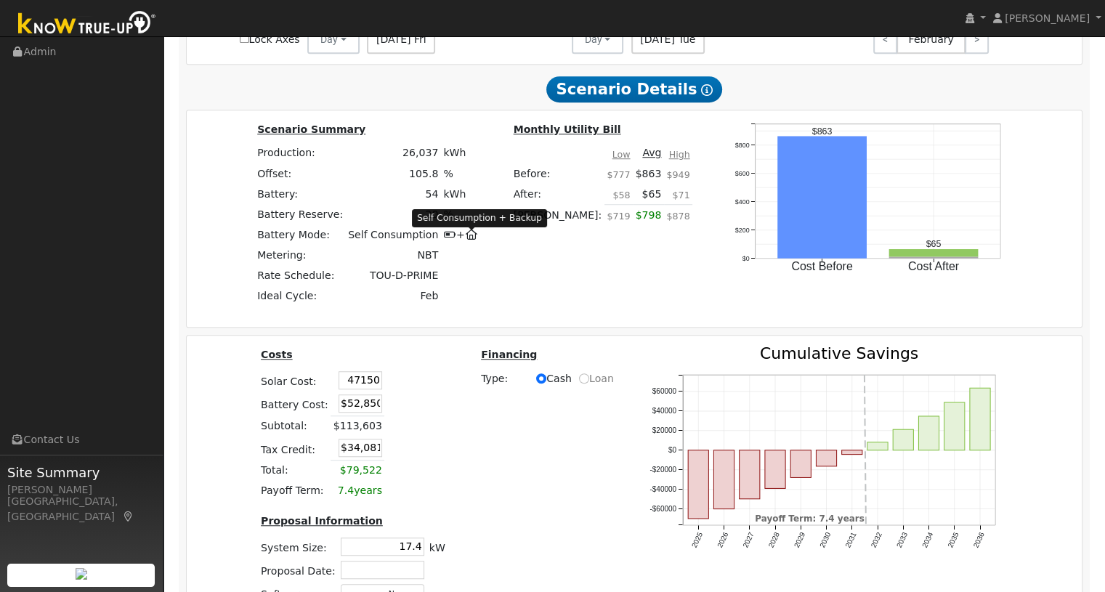
type input "$47,150"
type input "$30,000"
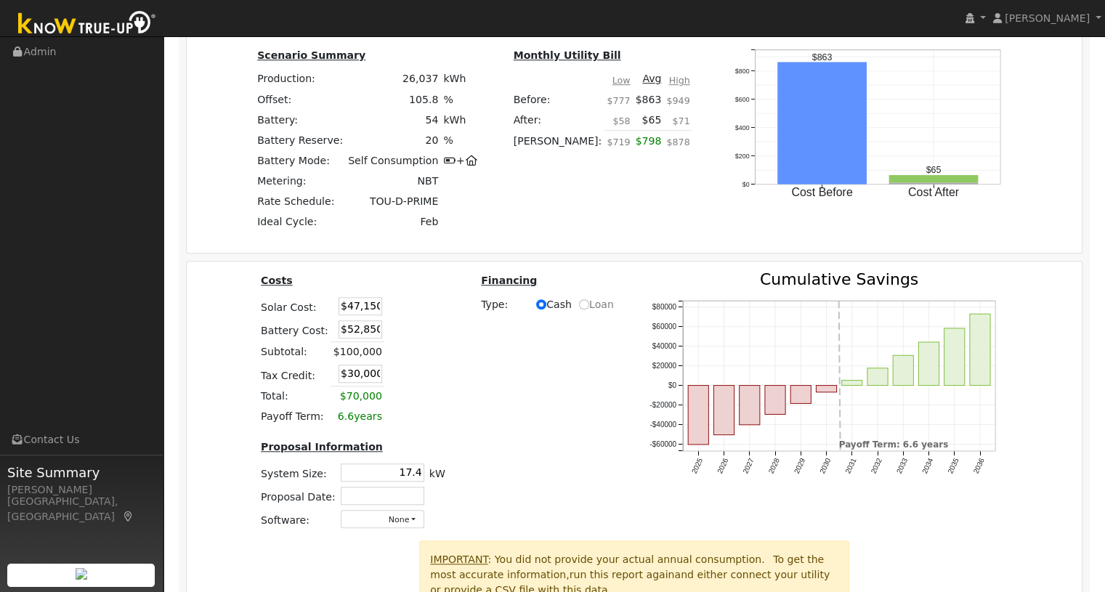
scroll to position [1109, 0]
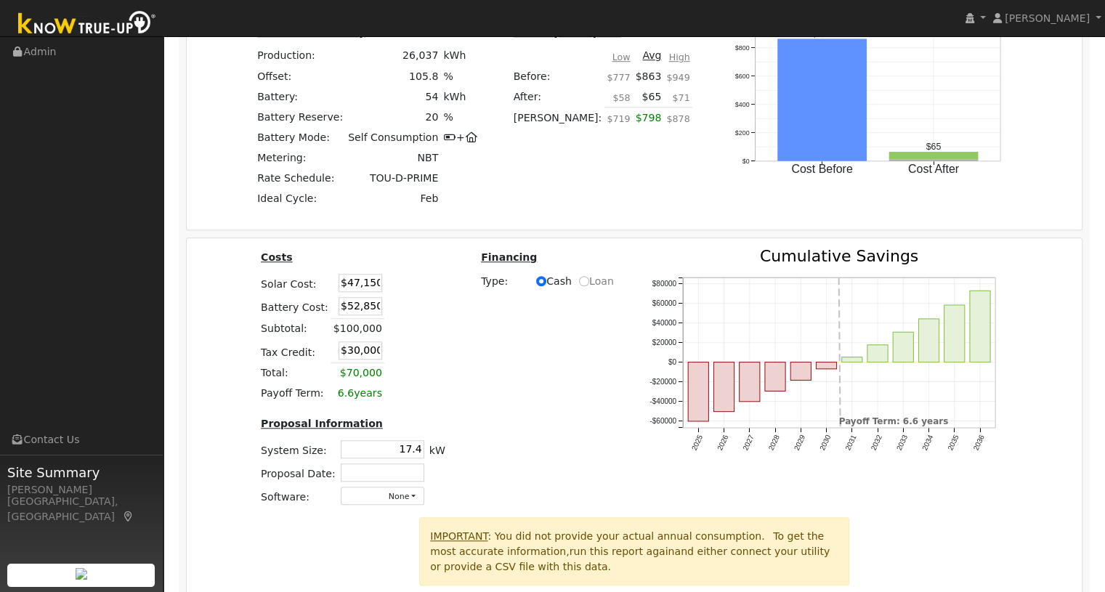
drag, startPoint x: 393, startPoint y: 453, endPoint x: 458, endPoint y: 454, distance: 64.7
click at [458, 454] on div "Costs Solar Cost: $47,150 Battery Cost: $52,850 Subtotal: $100,000 Tax Credit: …" at bounding box center [353, 383] width 220 height 269
type input "21.1"
click at [365, 467] on td at bounding box center [382, 472] width 89 height 23
click at [369, 476] on input "text" at bounding box center [383, 473] width 84 height 18
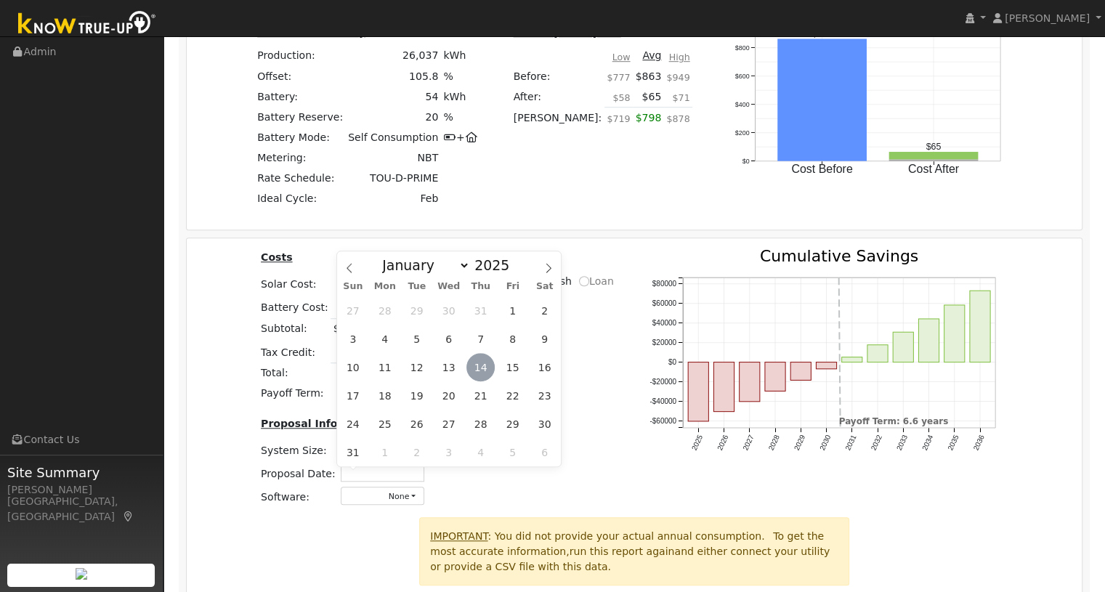
click at [477, 368] on span "14" at bounding box center [480, 367] width 28 height 28
type input "[DATE]"
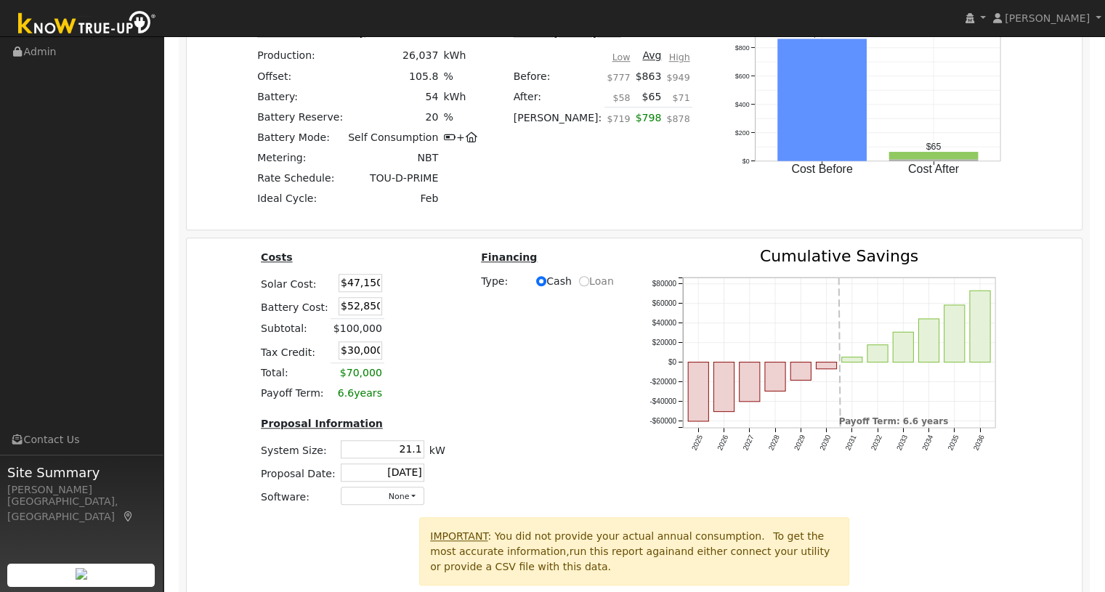
click at [488, 421] on div "Costs Solar Cost: $47,150 Battery Cost: $52,850 Subtotal: $100,000 Tax Credit: …" at bounding box center [635, 383] width 906 height 269
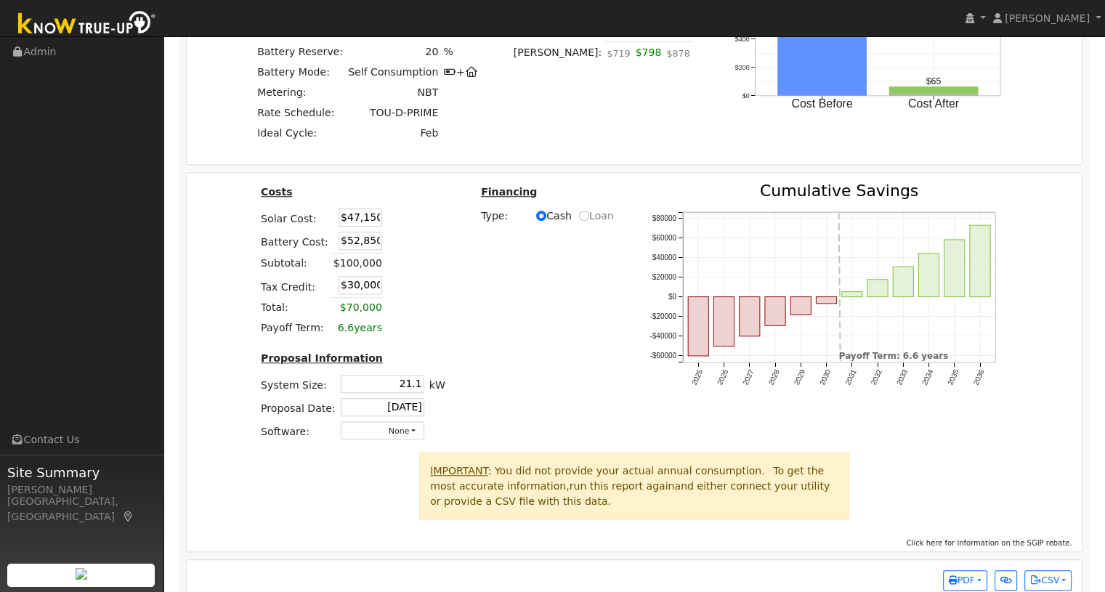
scroll to position [1201, 0]
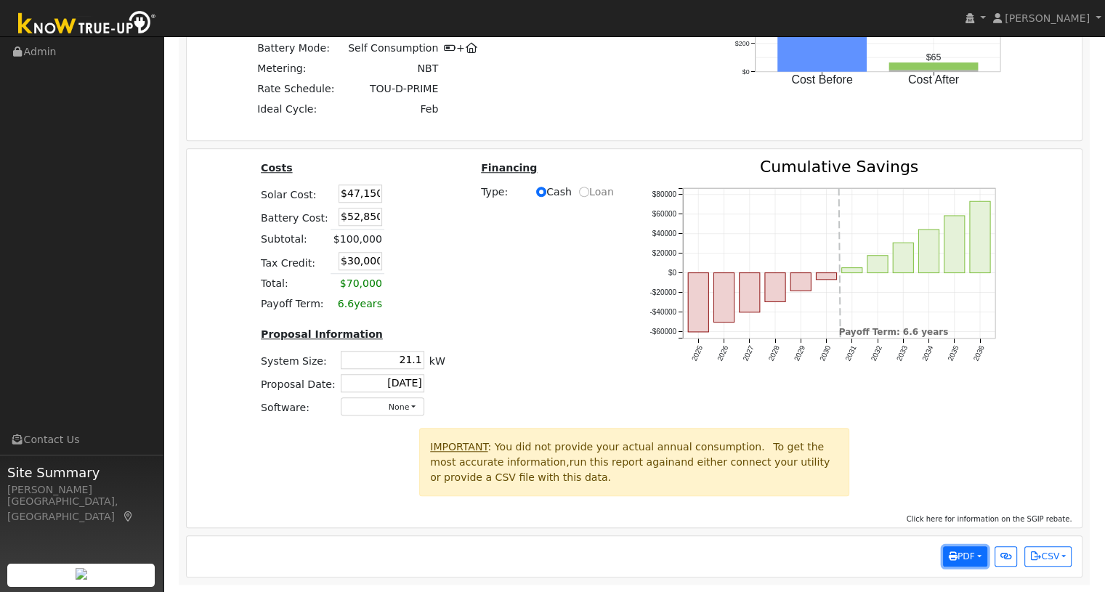
click at [955, 559] on icon "button" at bounding box center [953, 556] width 9 height 9
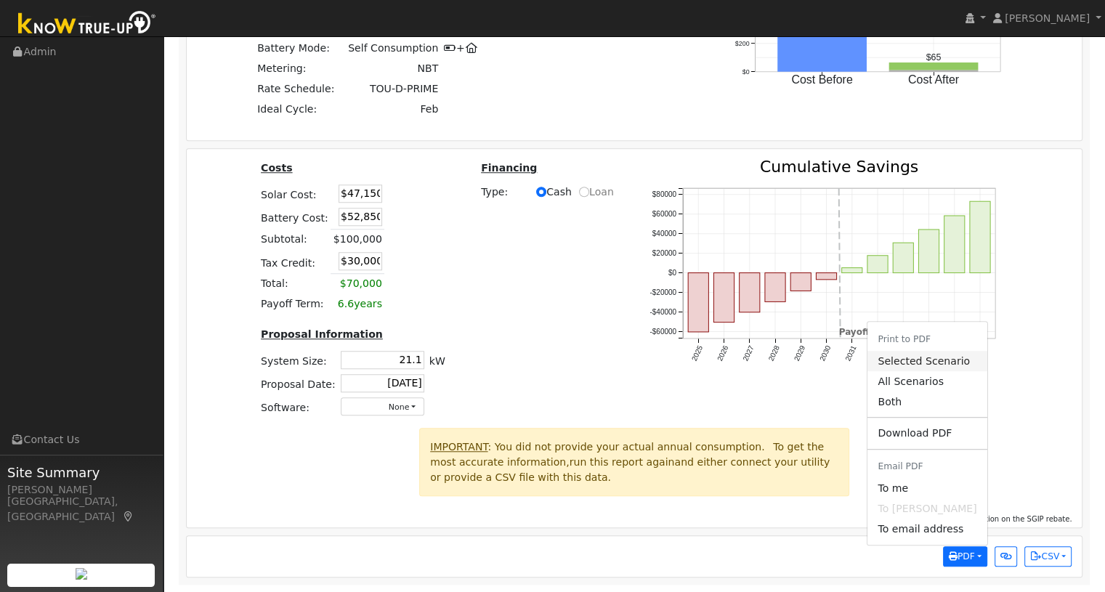
click at [917, 363] on link "Selected Scenario" at bounding box center [927, 361] width 119 height 20
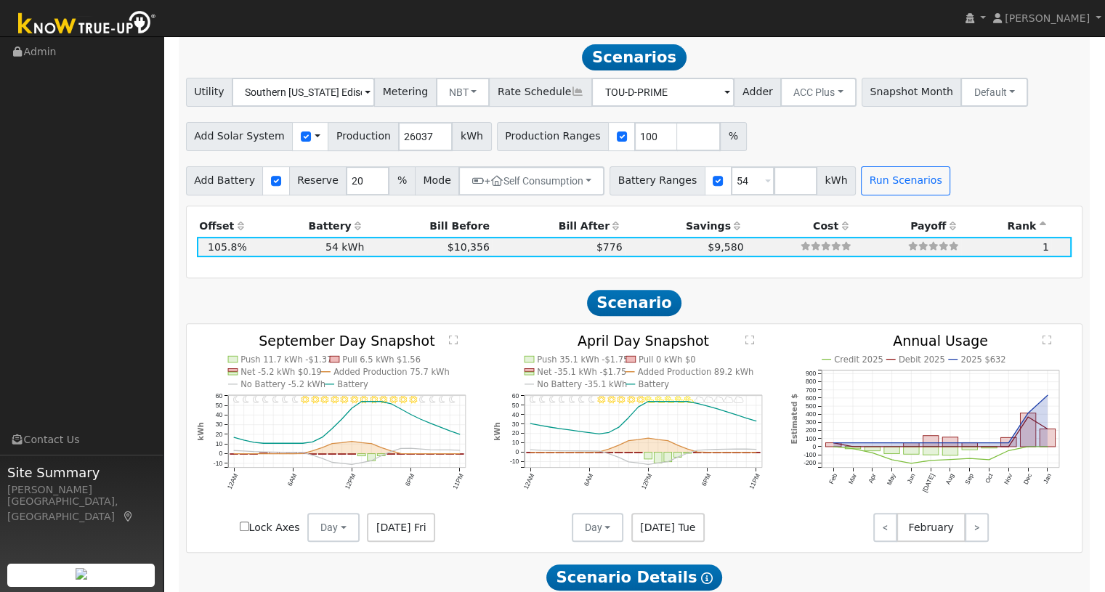
scroll to position [717, 0]
